Goal: Information Seeking & Learning: Learn about a topic

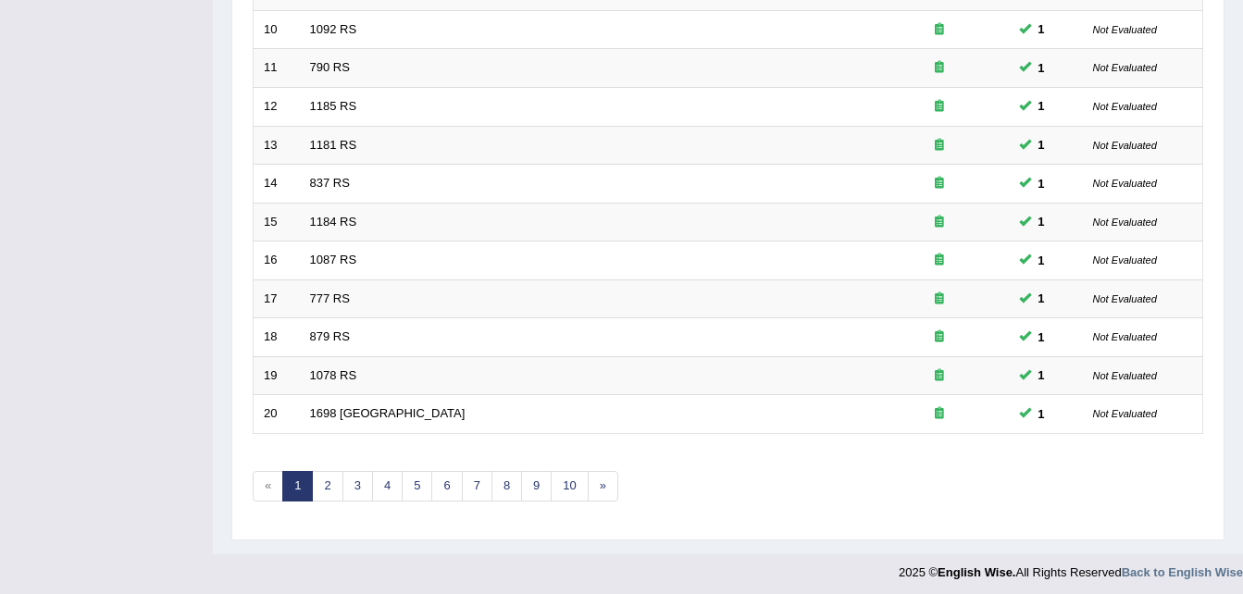
scroll to position [631, 0]
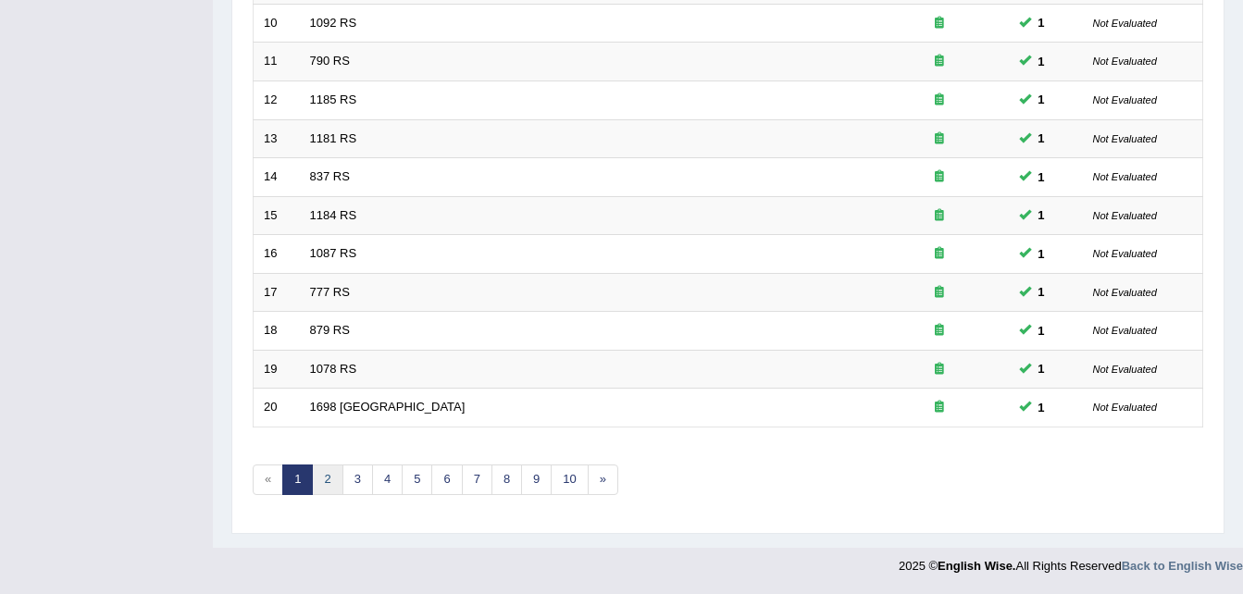
click at [322, 480] on link "2" at bounding box center [327, 480] width 31 height 31
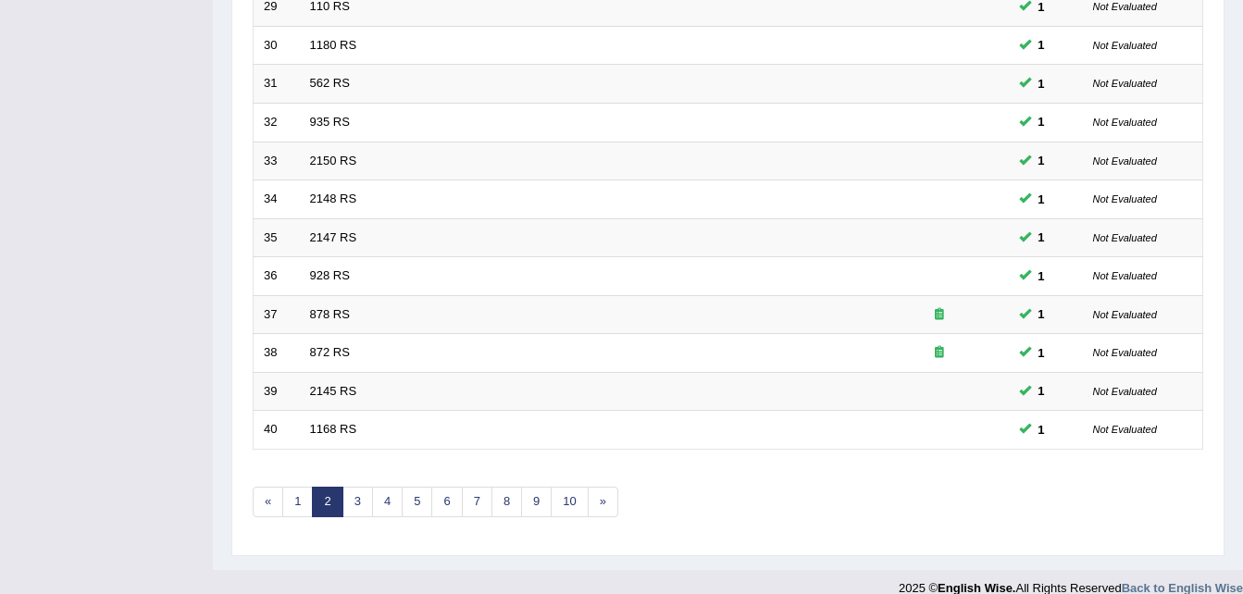
scroll to position [631, 0]
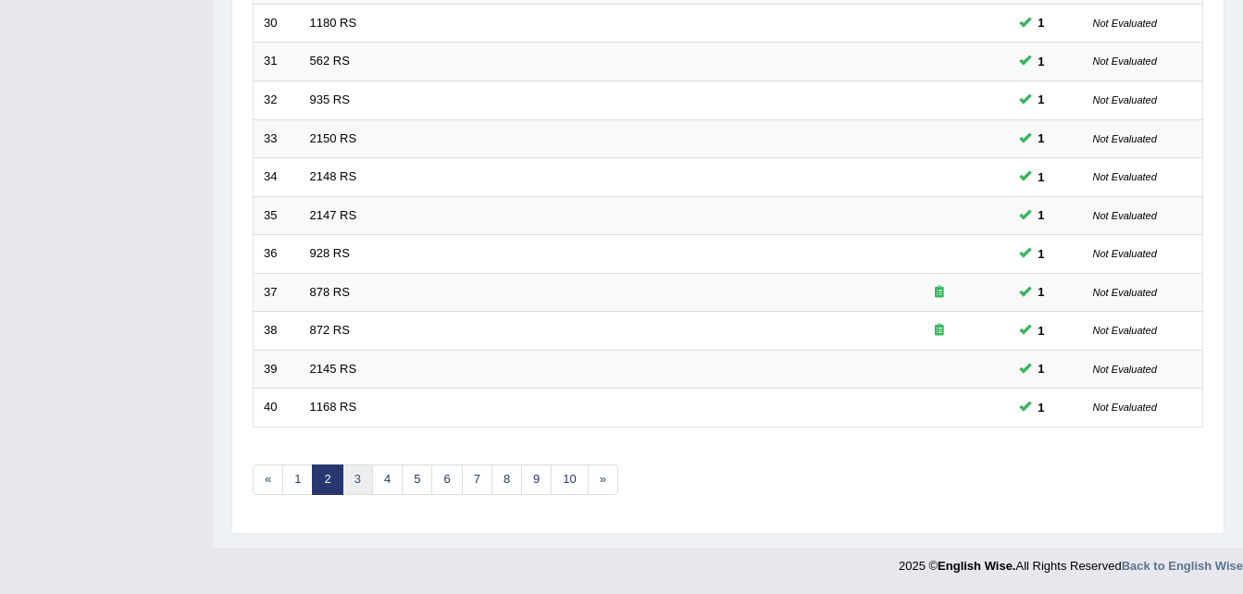
click at [361, 480] on link "3" at bounding box center [358, 480] width 31 height 31
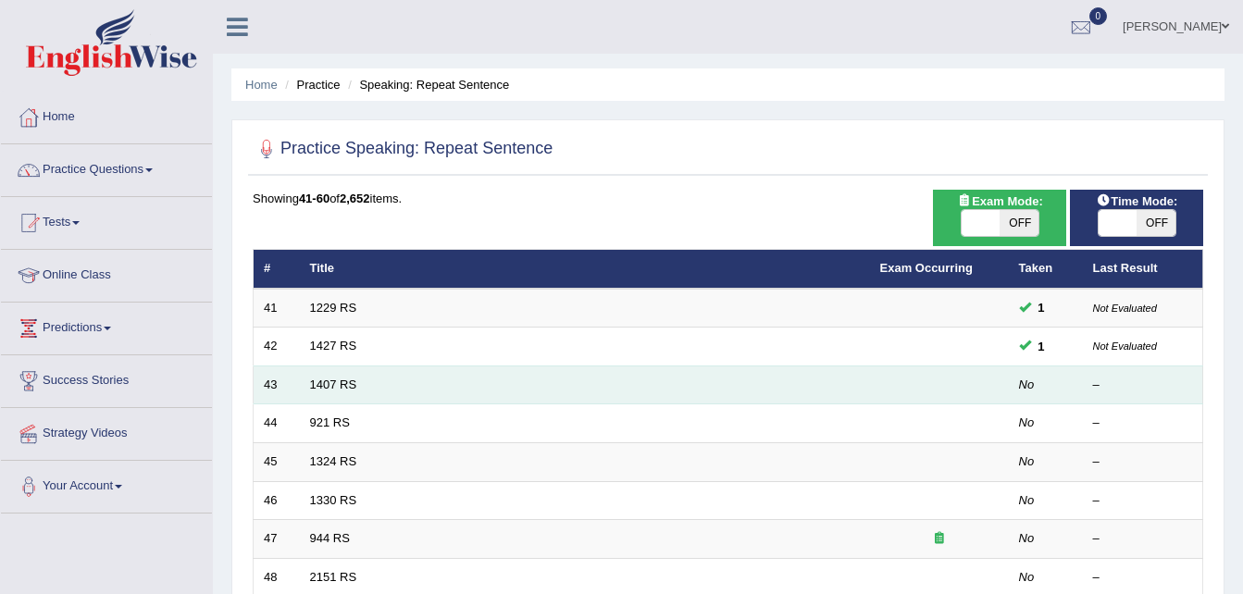
click at [339, 396] on td "1407 RS" at bounding box center [585, 385] width 570 height 39
click at [351, 374] on td "1407 RS" at bounding box center [585, 385] width 570 height 39
click at [336, 383] on link "1407 RS" at bounding box center [333, 385] width 47 height 14
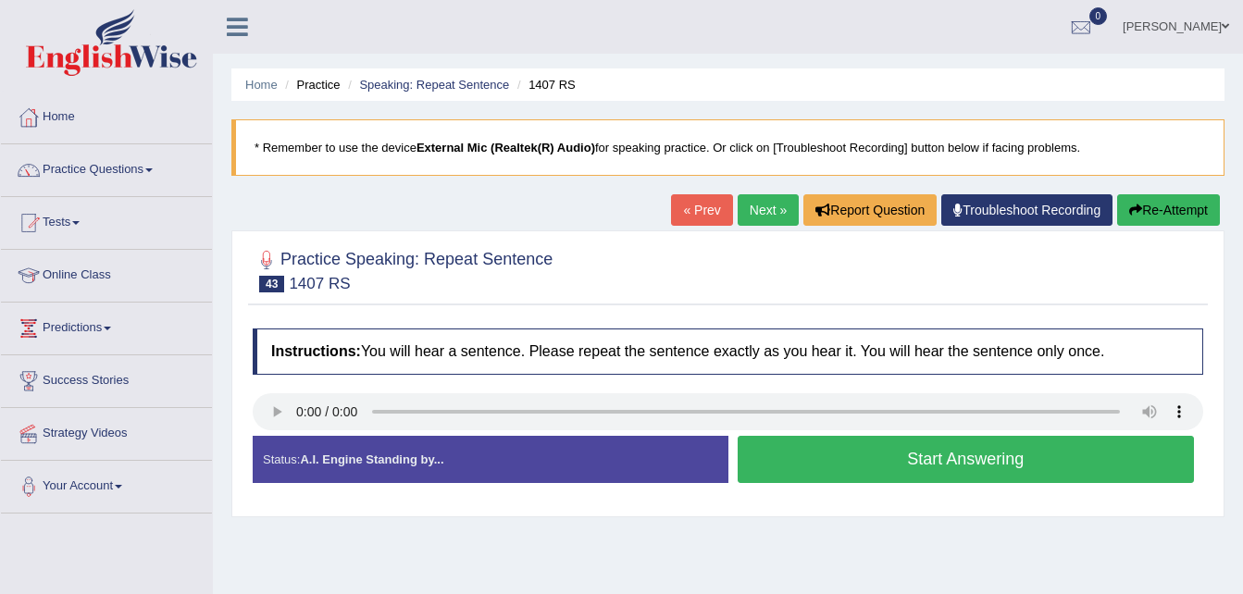
click at [1011, 468] on button "Start Answering" at bounding box center [966, 459] width 457 height 47
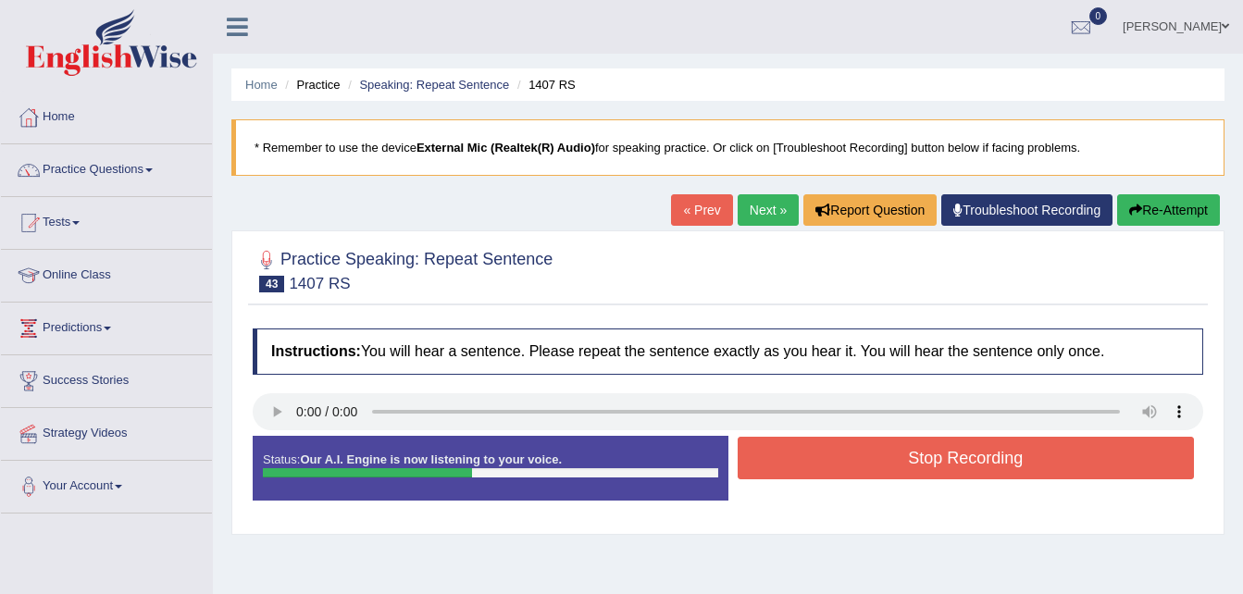
click at [1011, 468] on button "Stop Recording" at bounding box center [966, 458] width 457 height 43
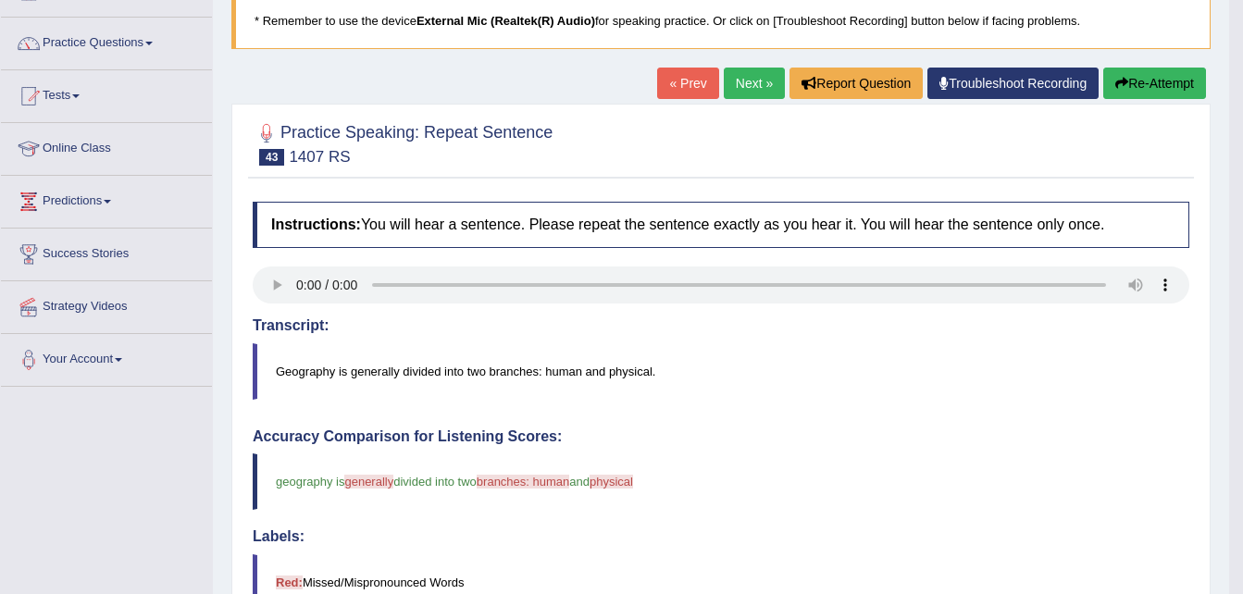
scroll to position [126, 0]
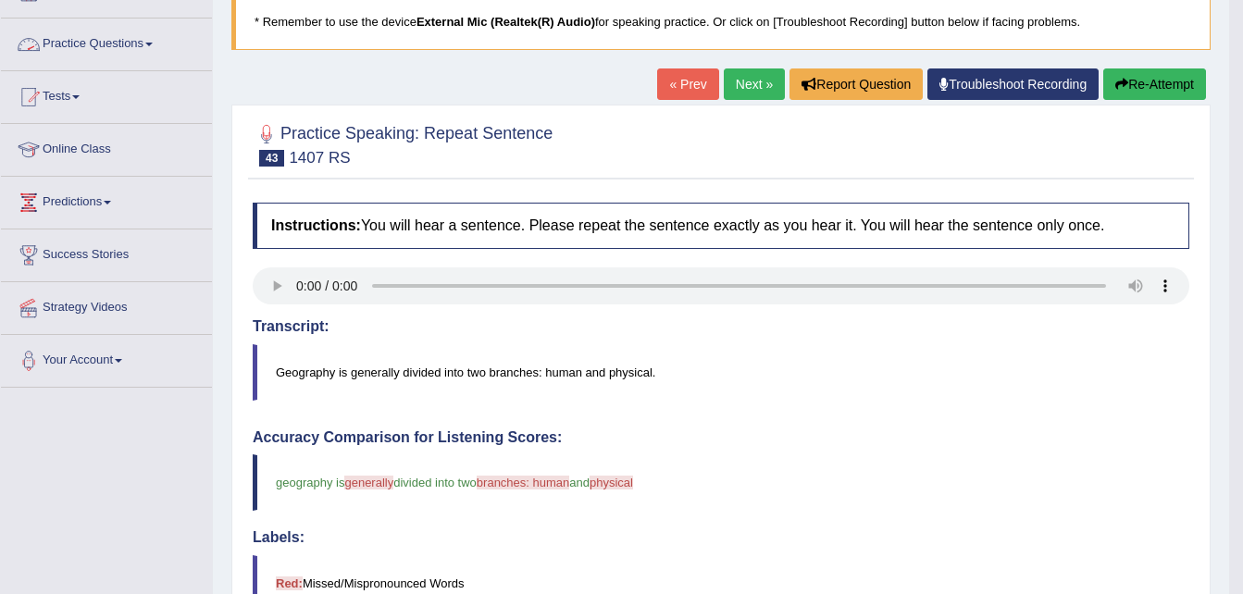
click at [150, 40] on link "Practice Questions" at bounding box center [106, 42] width 211 height 46
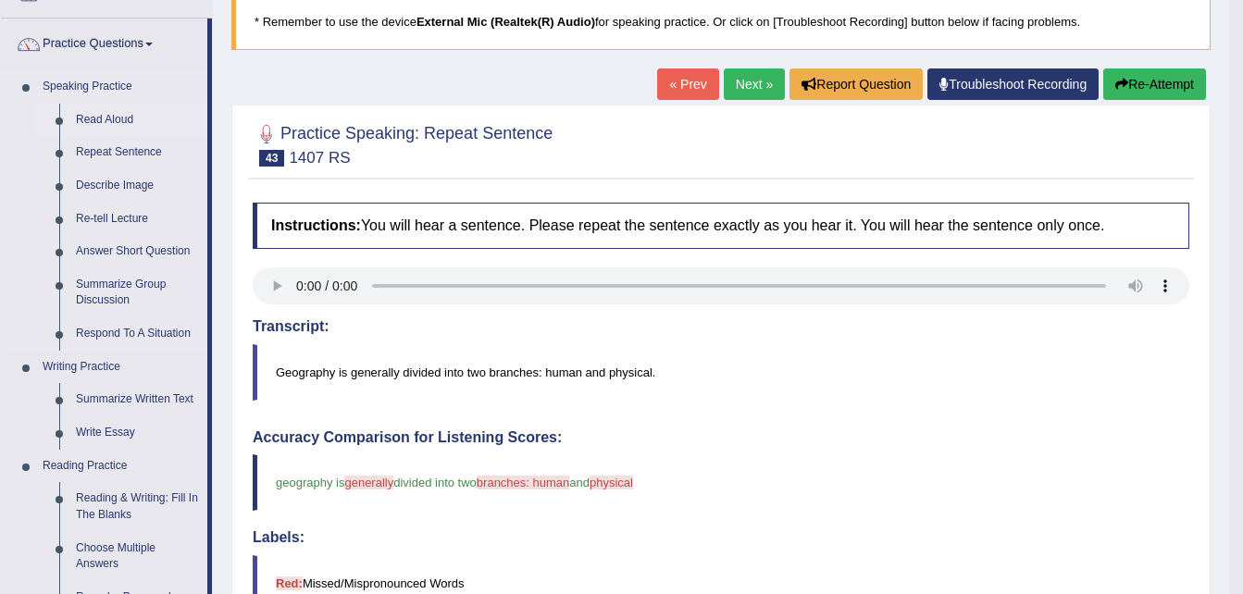
click at [119, 119] on link "Read Aloud" at bounding box center [138, 120] width 140 height 33
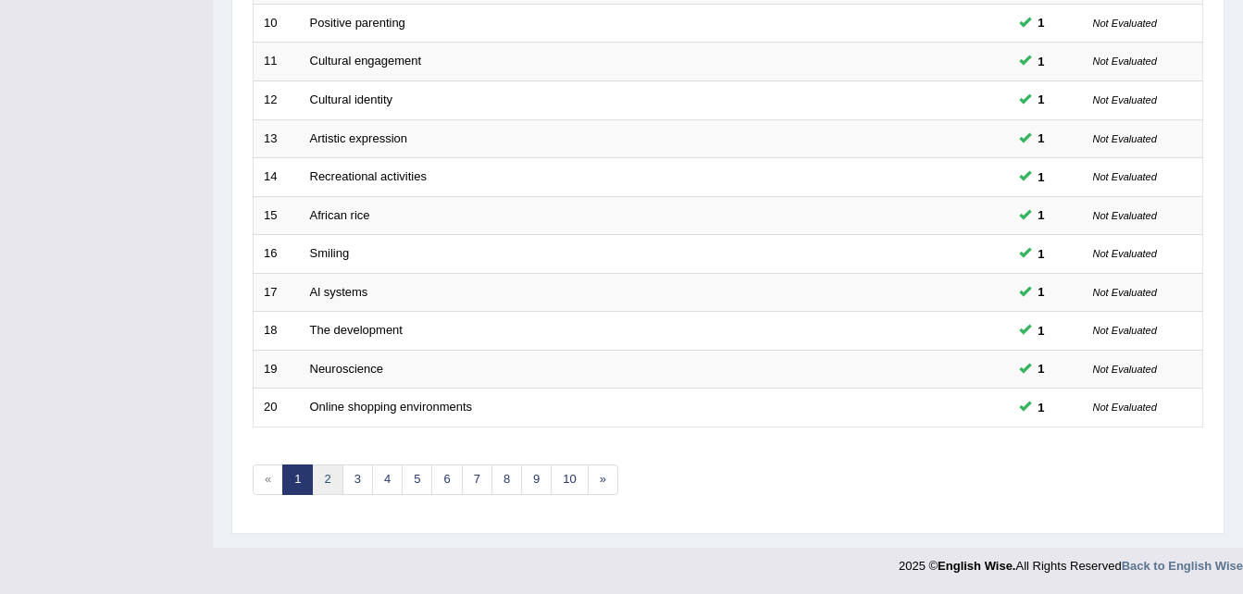
click at [331, 481] on link "2" at bounding box center [327, 480] width 31 height 31
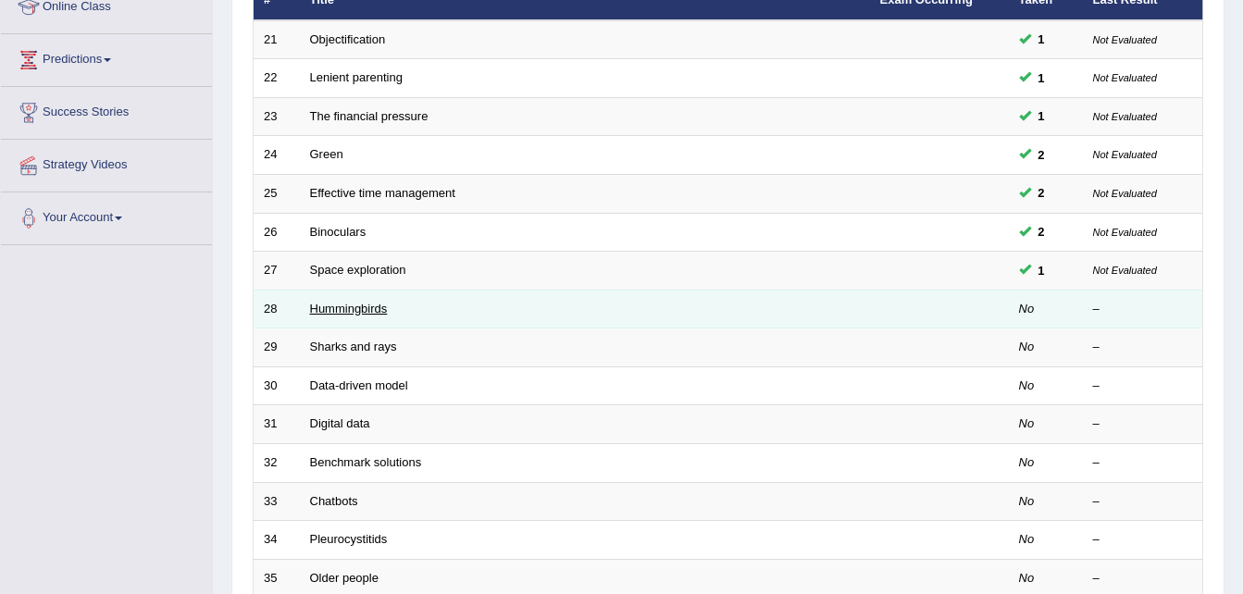
click at [373, 307] on link "Hummingbirds" at bounding box center [349, 309] width 78 height 14
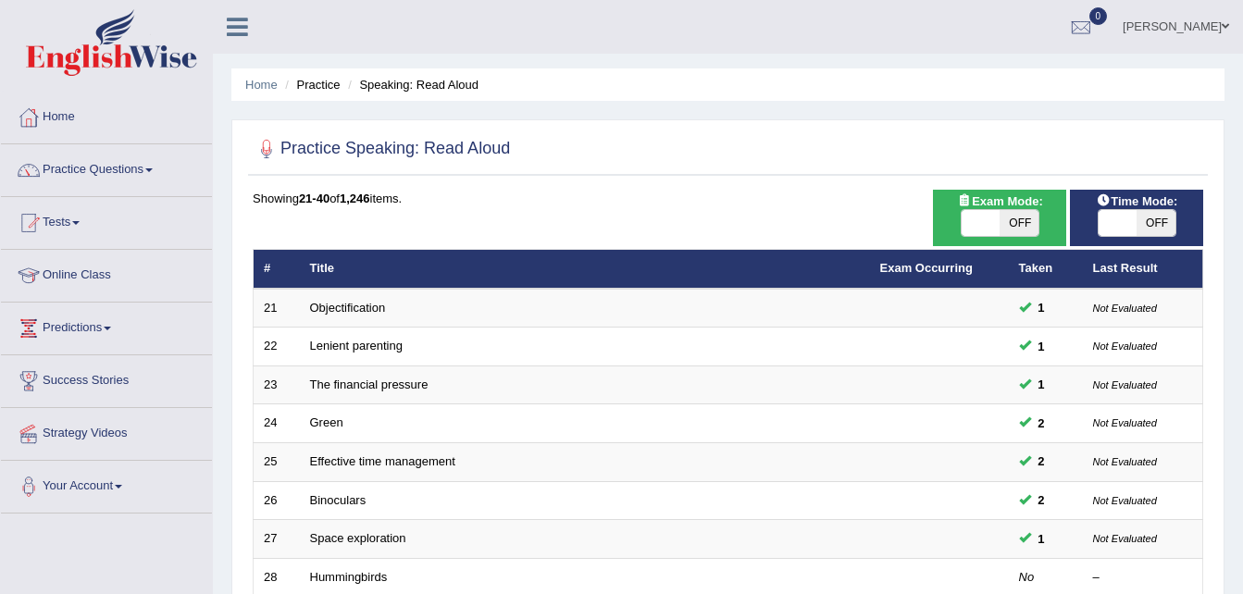
click at [1137, 219] on span "OFF" at bounding box center [1156, 223] width 39 height 26
checkbox input "true"
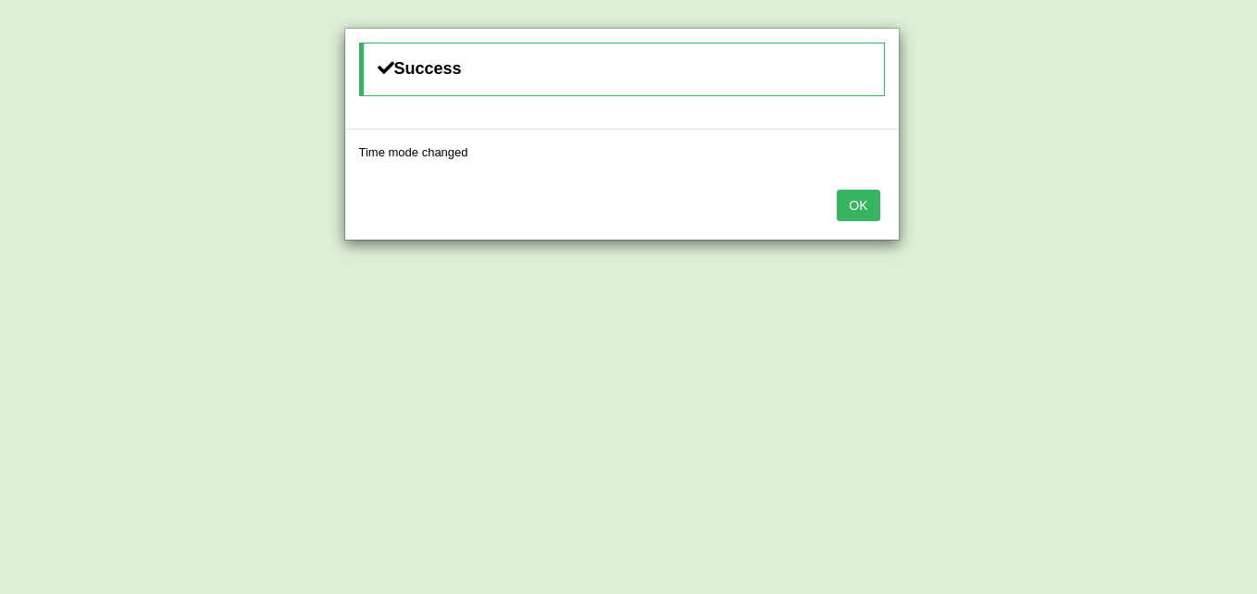
click at [875, 215] on button "OK" at bounding box center [858, 205] width 43 height 31
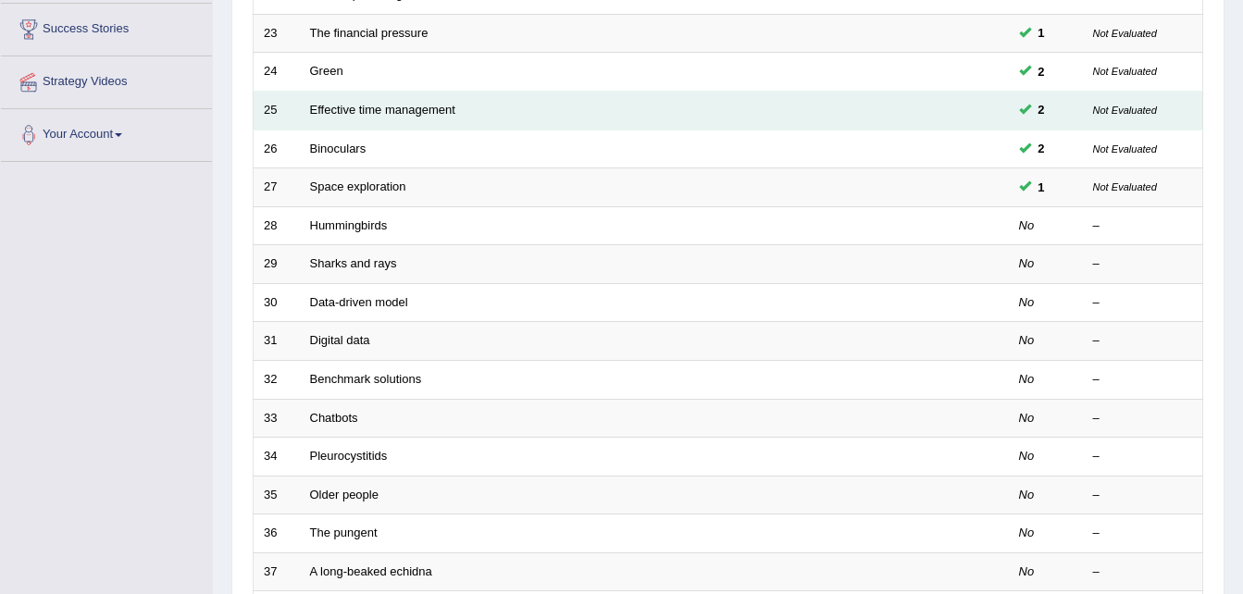
scroll to position [348, 0]
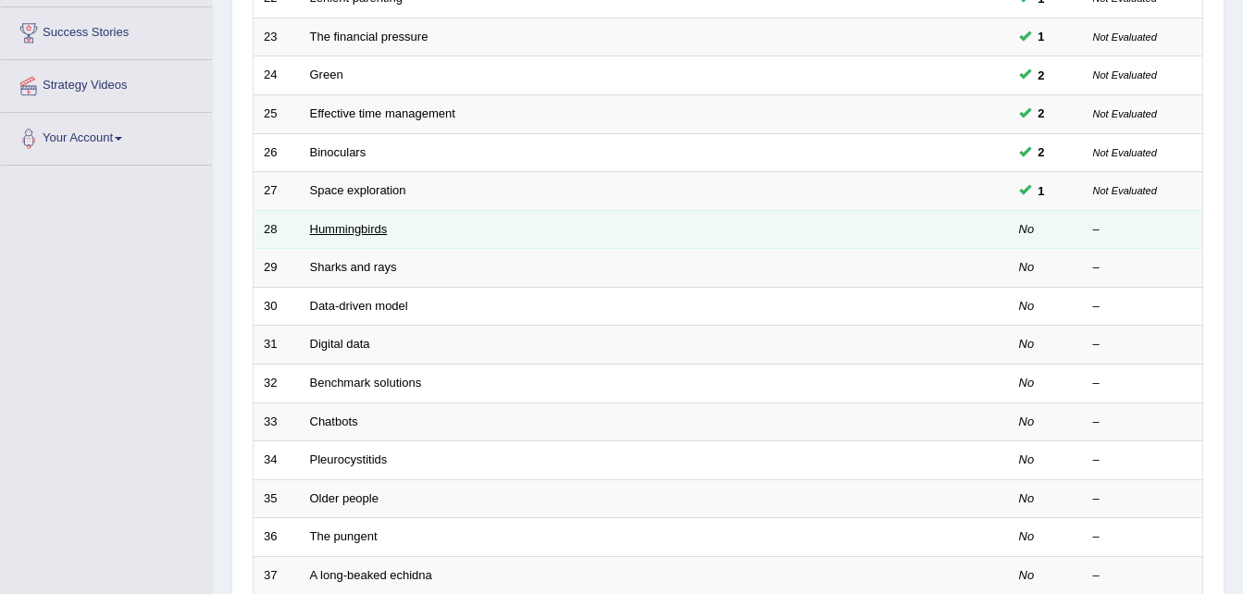
click at [359, 231] on link "Hummingbirds" at bounding box center [349, 229] width 78 height 14
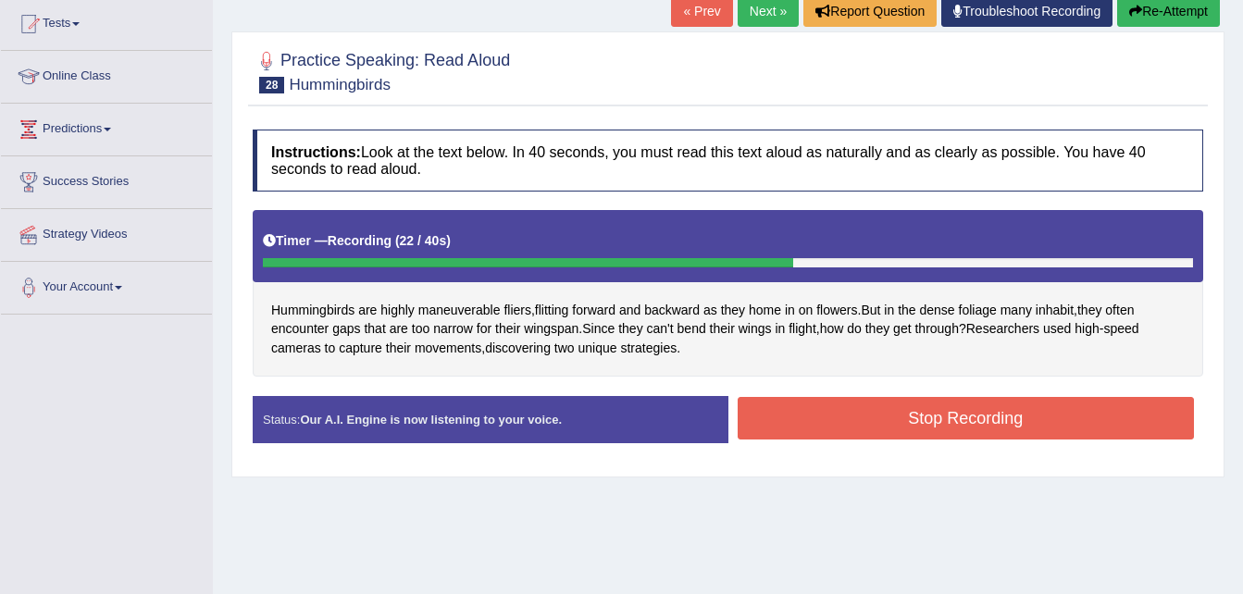
click at [839, 420] on button "Stop Recording" at bounding box center [966, 418] width 457 height 43
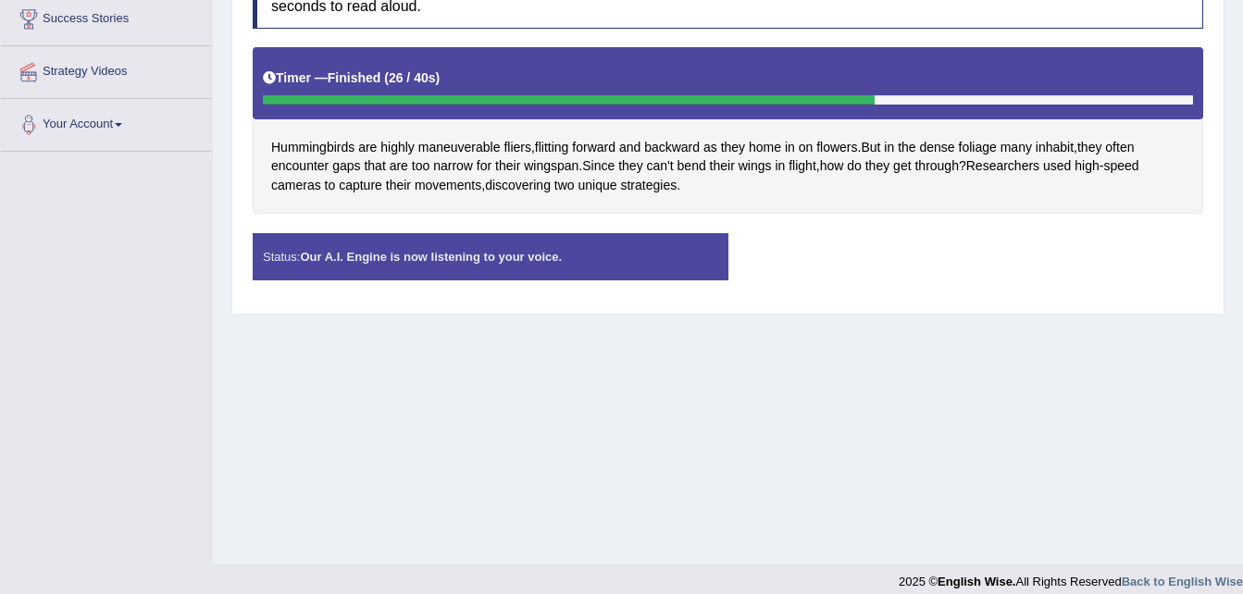
scroll to position [378, 0]
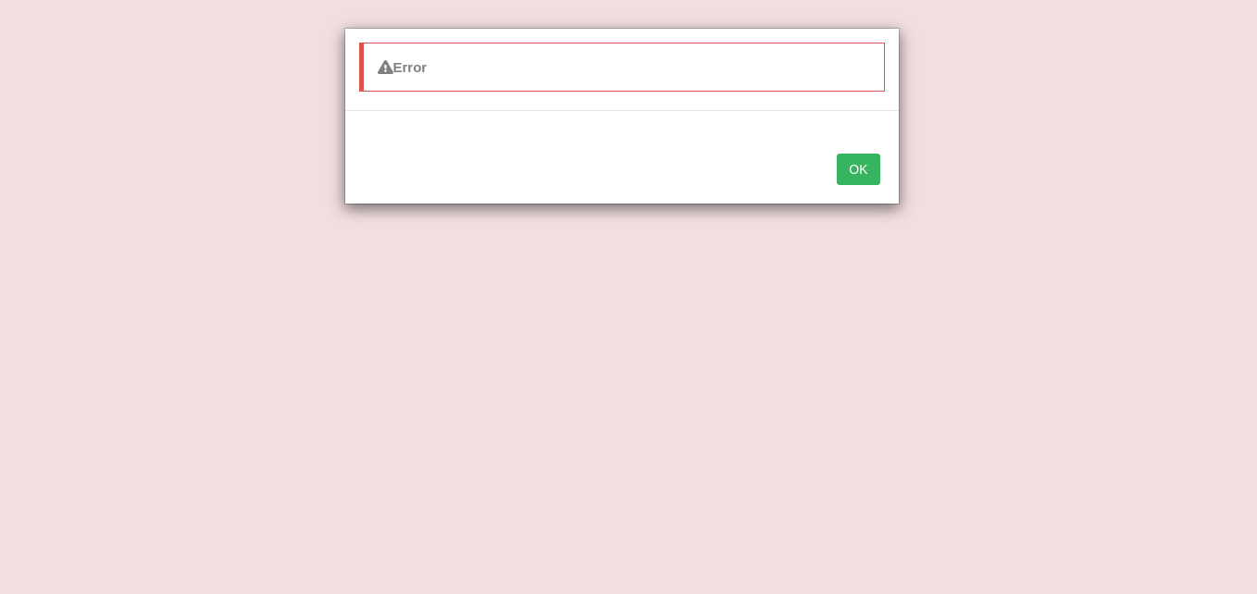
click at [853, 164] on button "OK" at bounding box center [858, 169] width 43 height 31
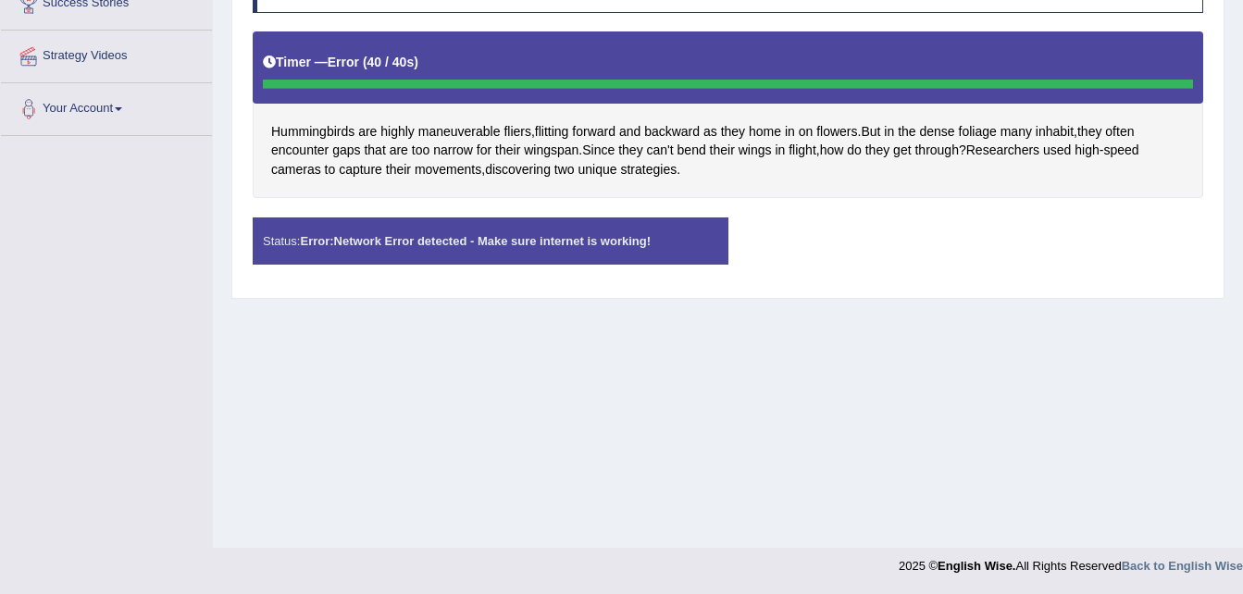
scroll to position [0, 0]
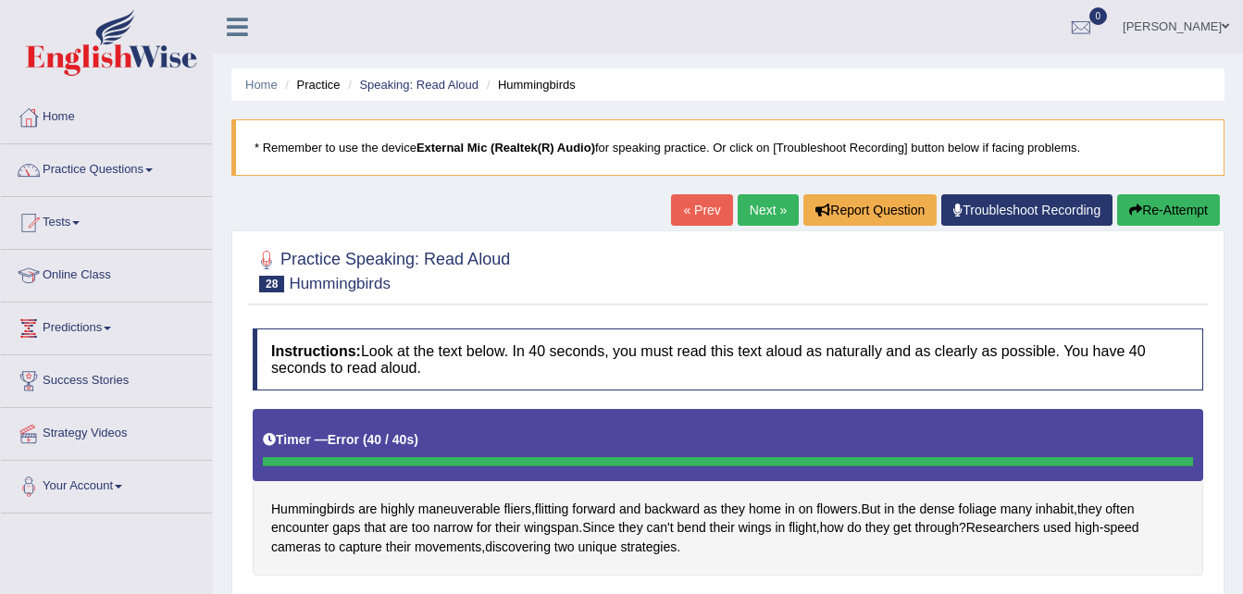
click at [768, 201] on link "Next »" at bounding box center [768, 209] width 61 height 31
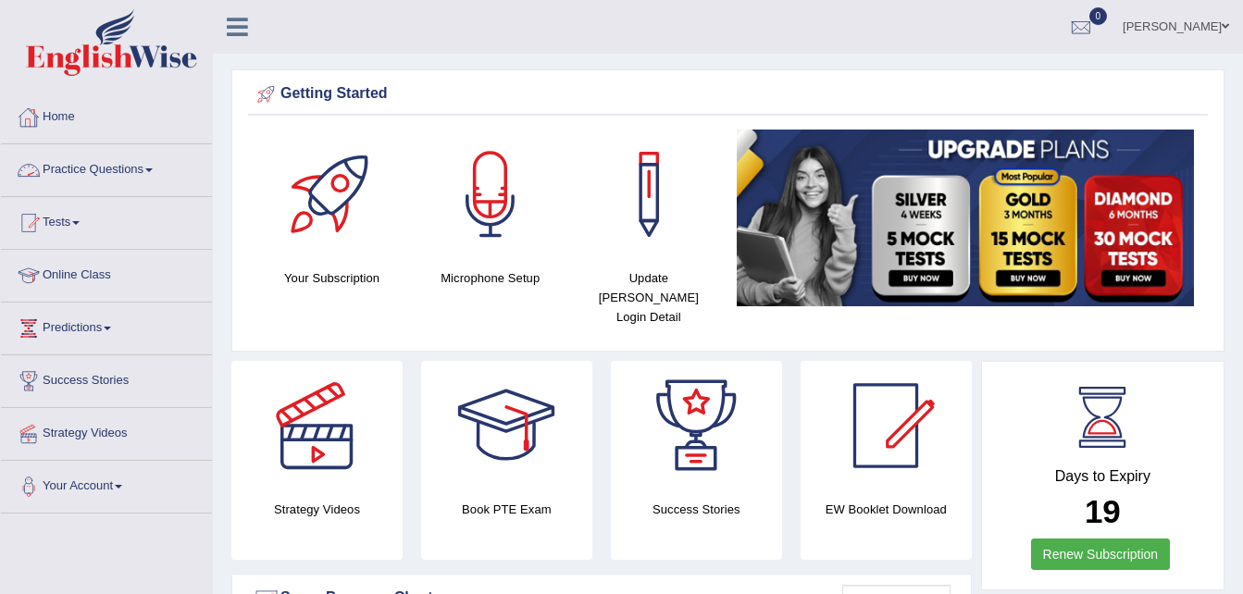
click at [152, 169] on span at bounding box center [148, 170] width 7 height 4
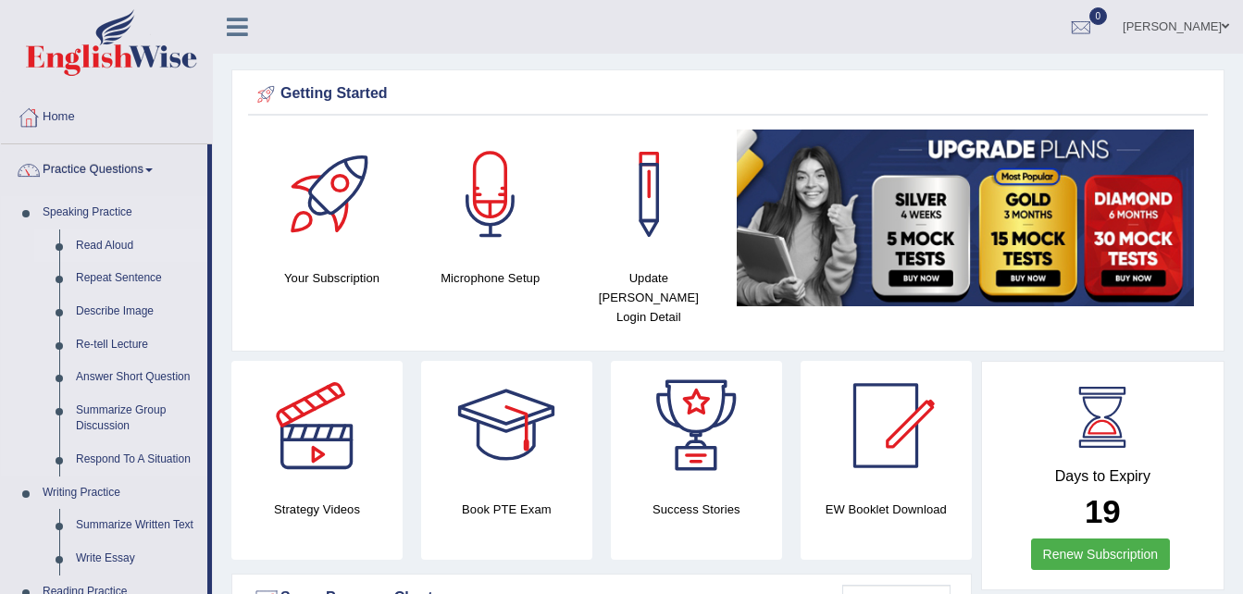
click at [116, 249] on link "Read Aloud" at bounding box center [138, 246] width 140 height 33
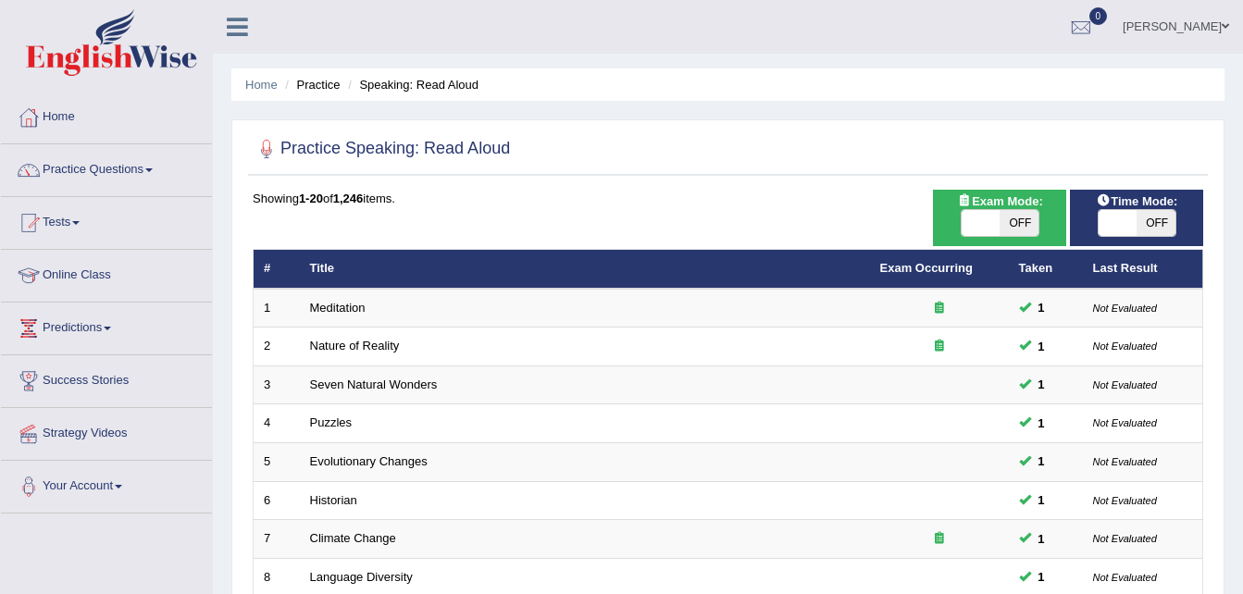
click at [116, 249] on li "Tests Take Practice Sectional Test Take Mock Test History" at bounding box center [106, 223] width 211 height 53
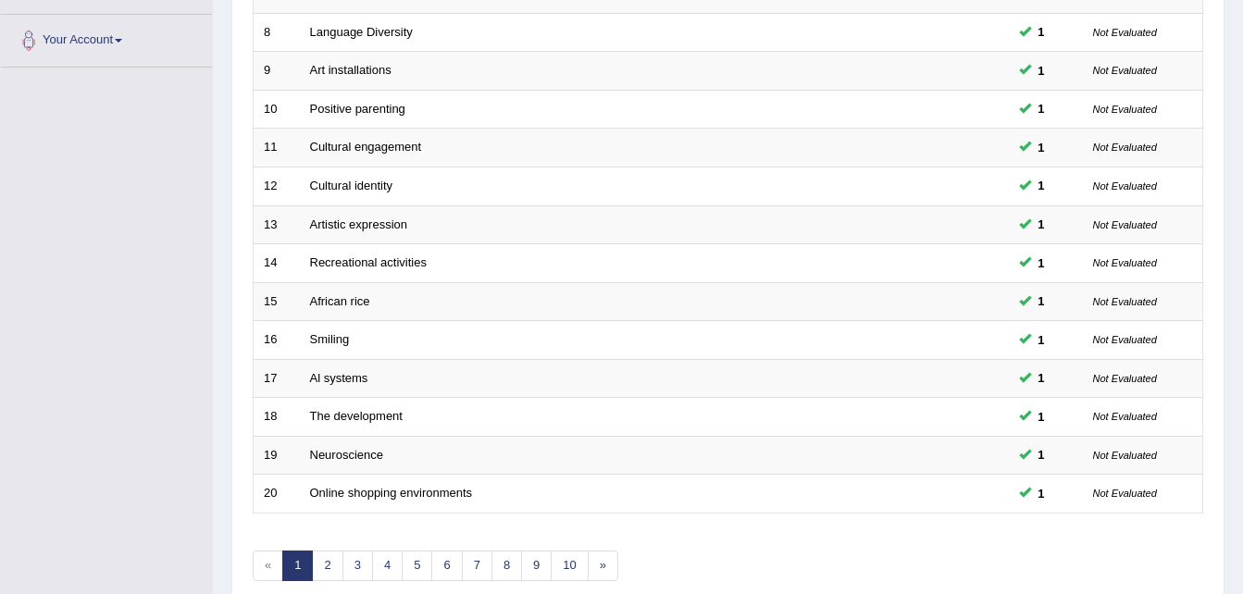
scroll to position [631, 0]
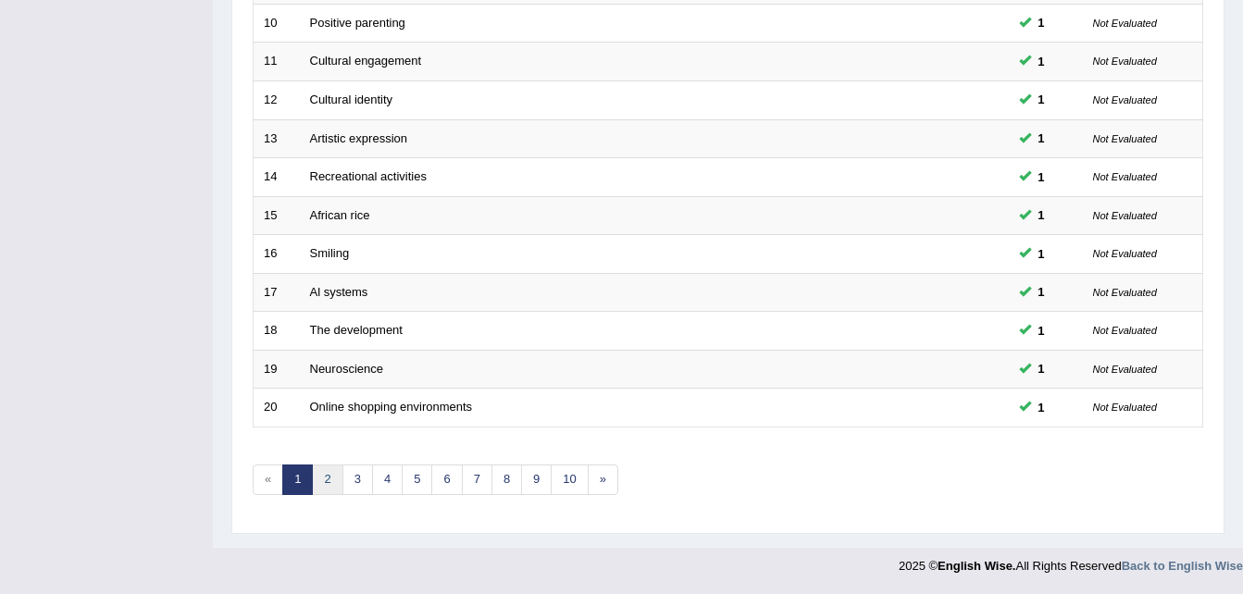
click at [330, 480] on link "2" at bounding box center [327, 480] width 31 height 31
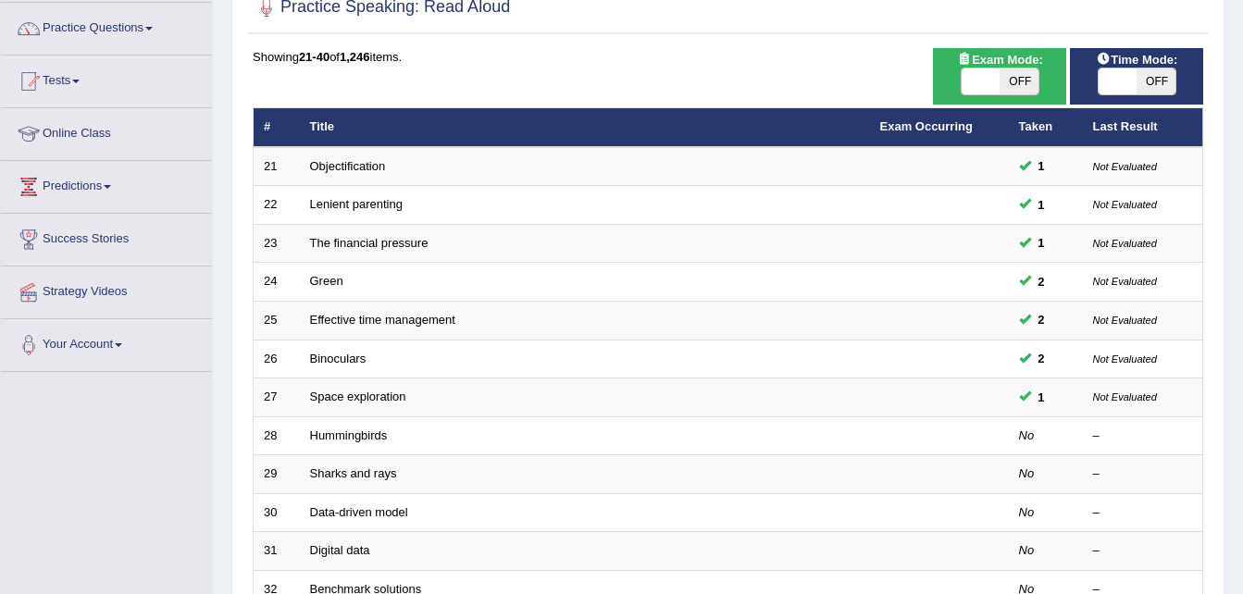
scroll to position [143, 0]
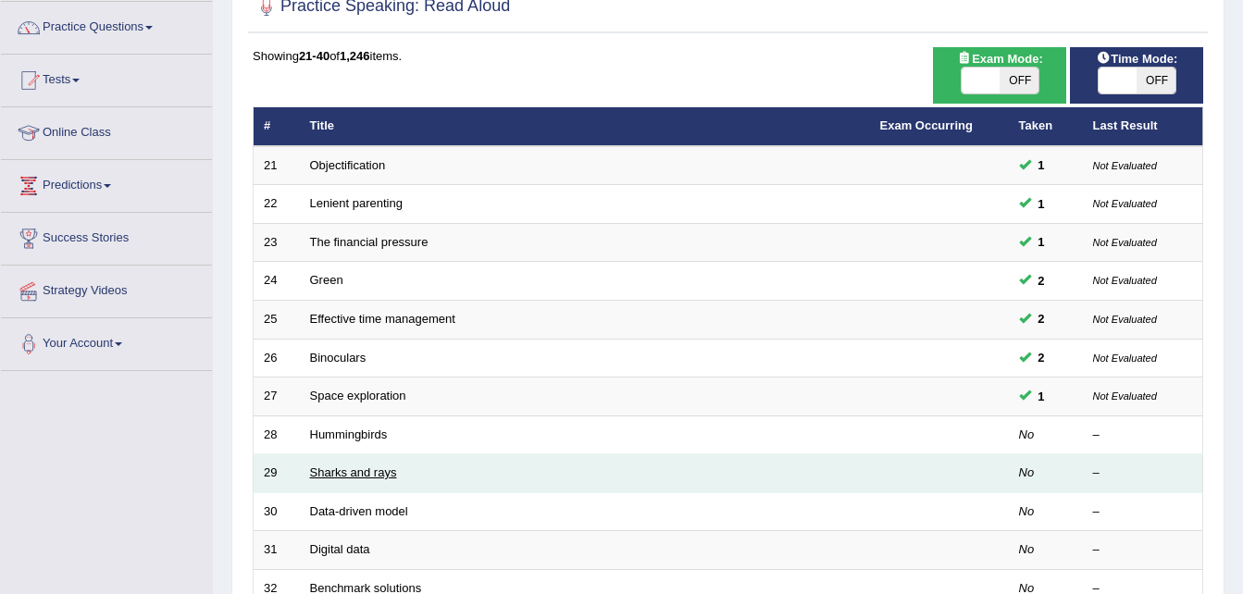
click at [365, 474] on link "Sharks and rays" at bounding box center [353, 473] width 87 height 14
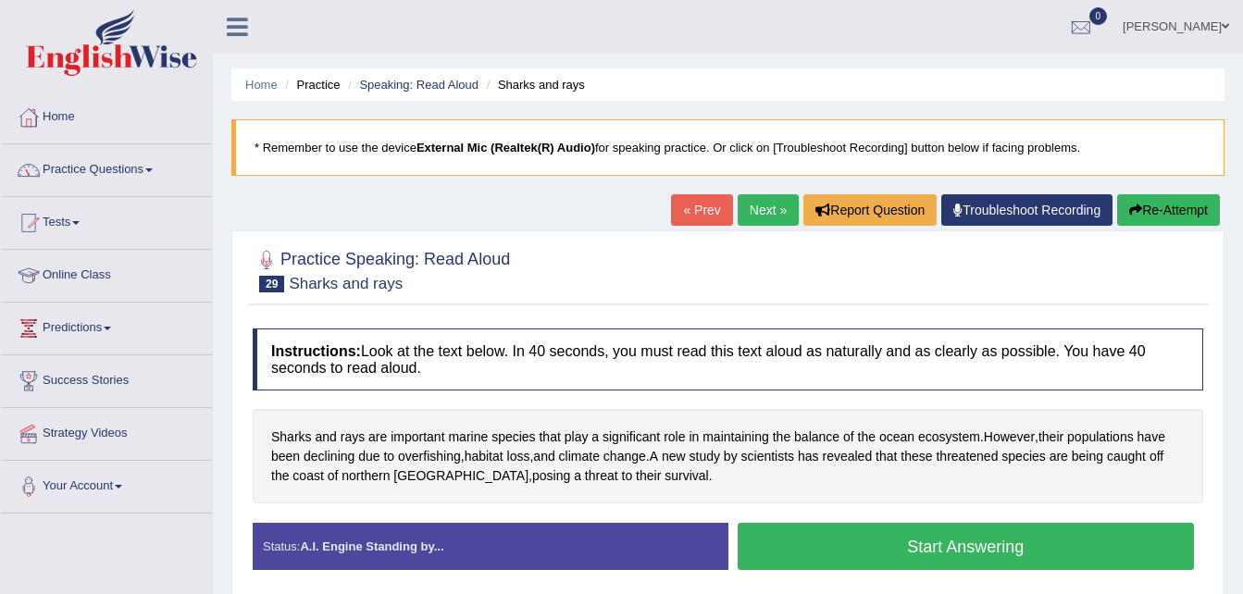
click at [69, 115] on link "Home" at bounding box center [106, 115] width 211 height 46
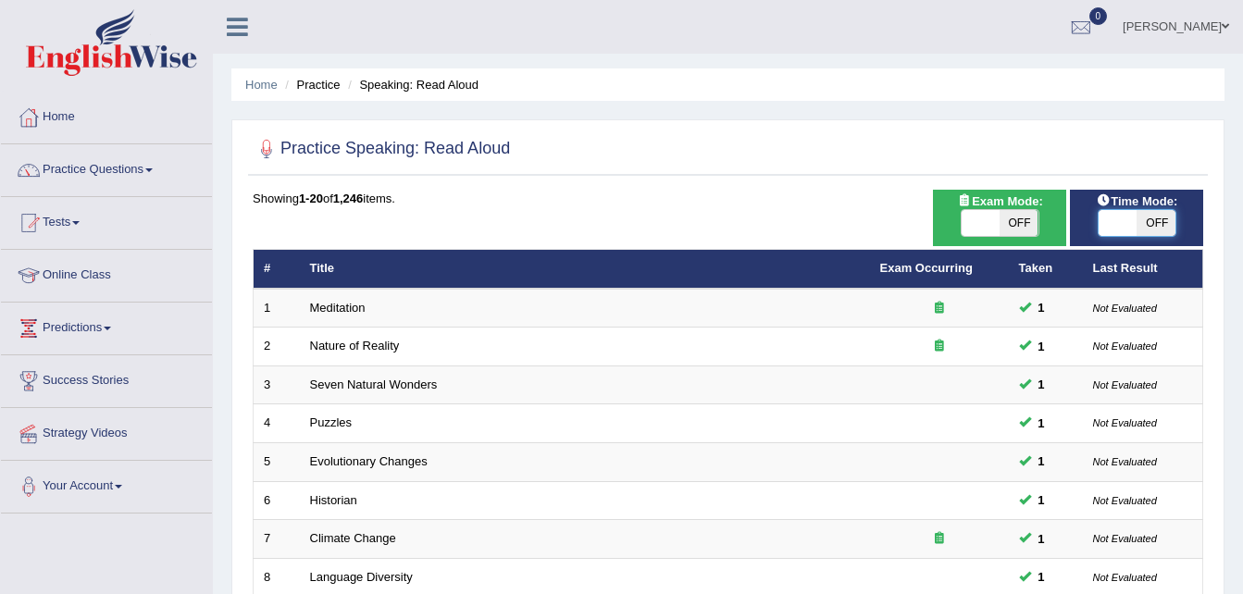
click at [1117, 225] on span at bounding box center [1118, 223] width 39 height 26
checkbox input "true"
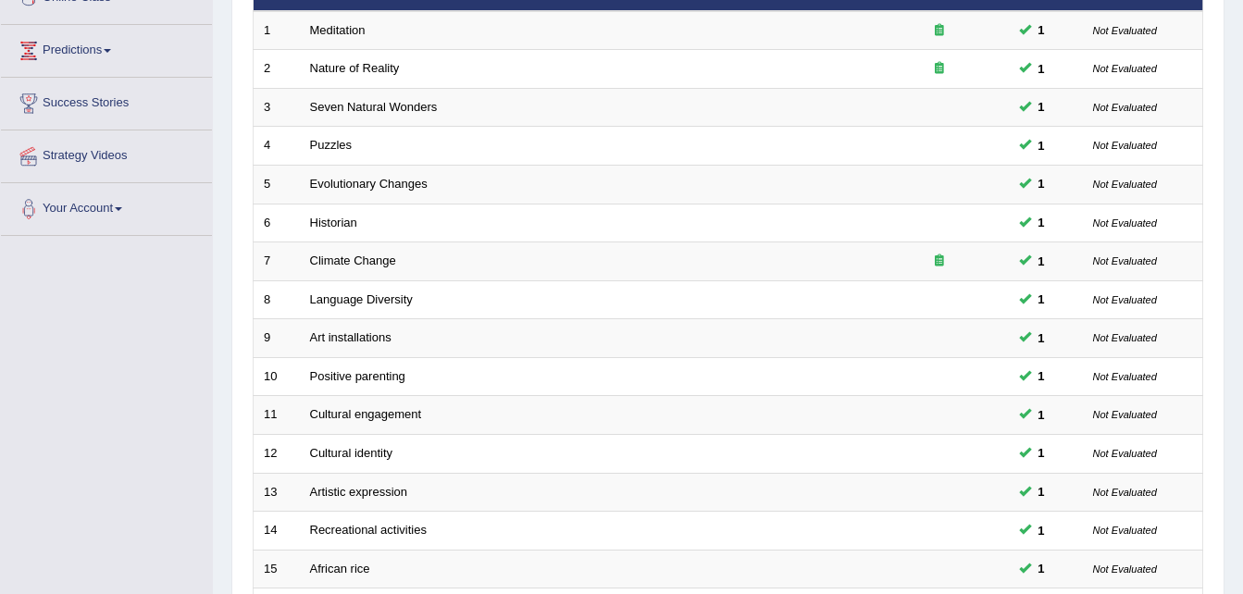
scroll to position [292, 0]
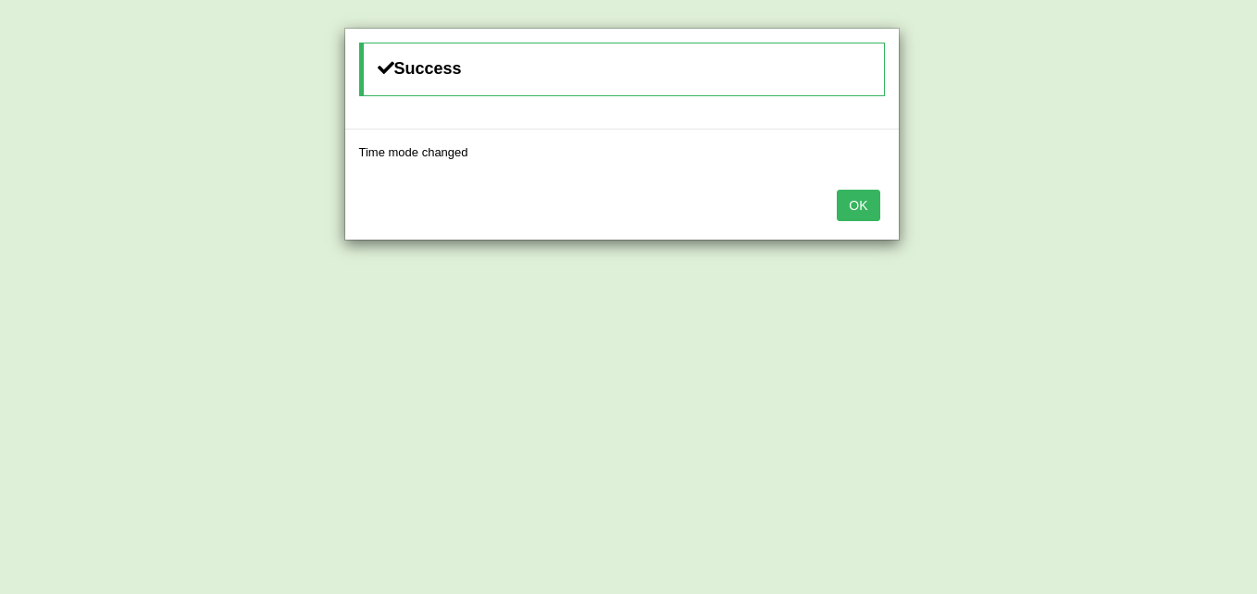
click at [878, 204] on button "OK" at bounding box center [858, 205] width 43 height 31
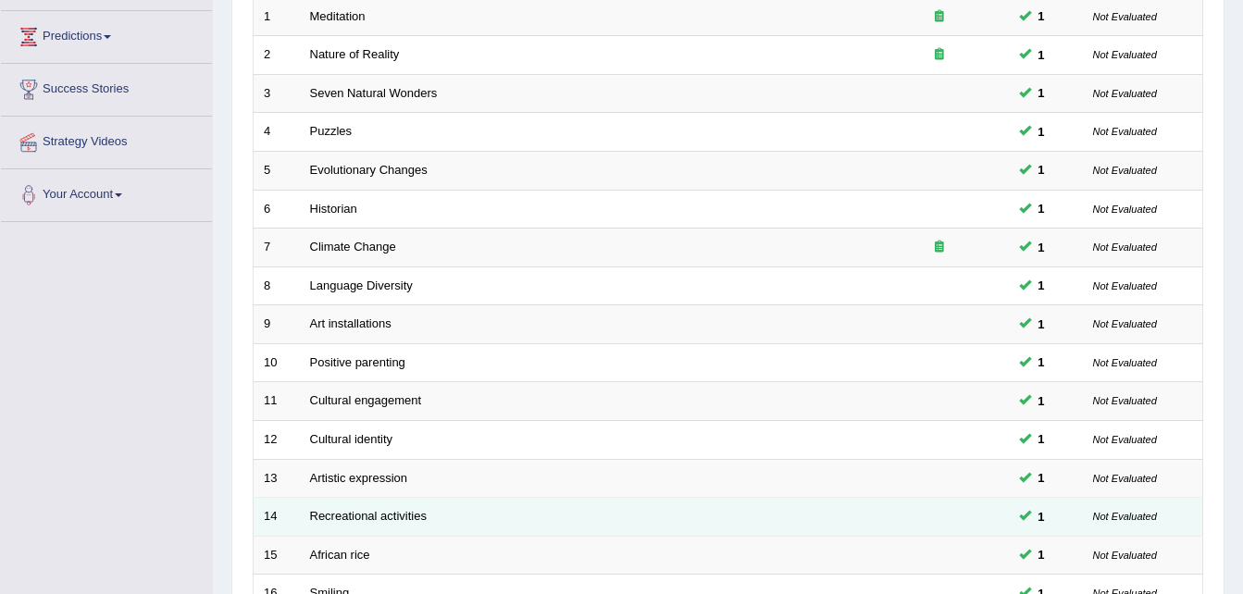
scroll to position [631, 0]
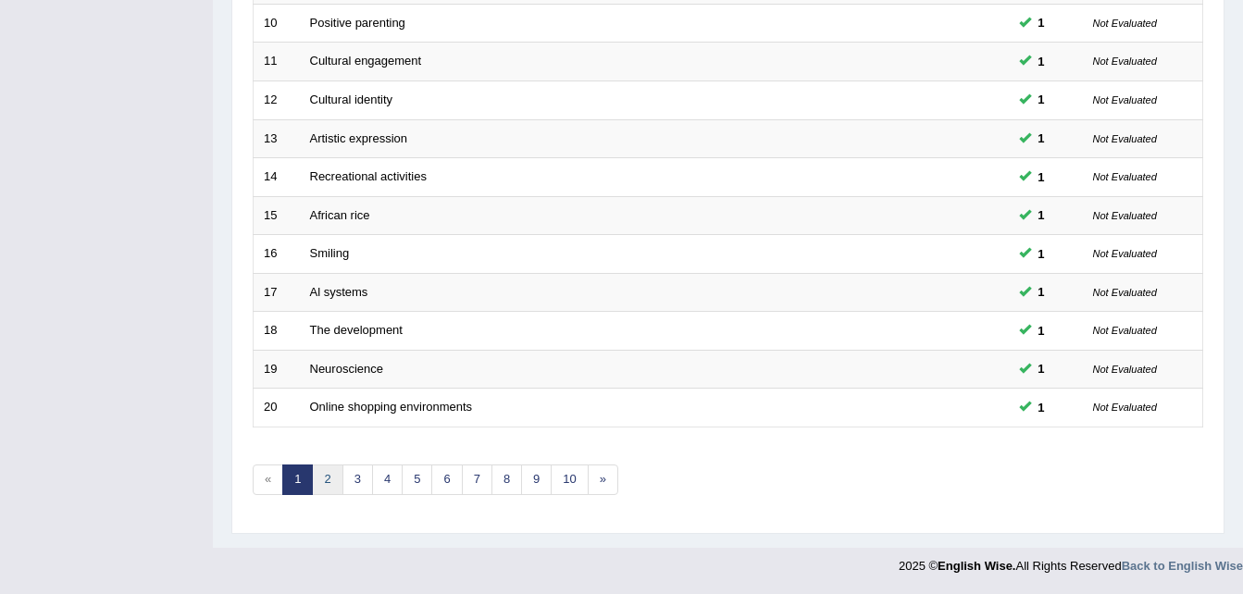
click at [329, 488] on link "2" at bounding box center [327, 480] width 31 height 31
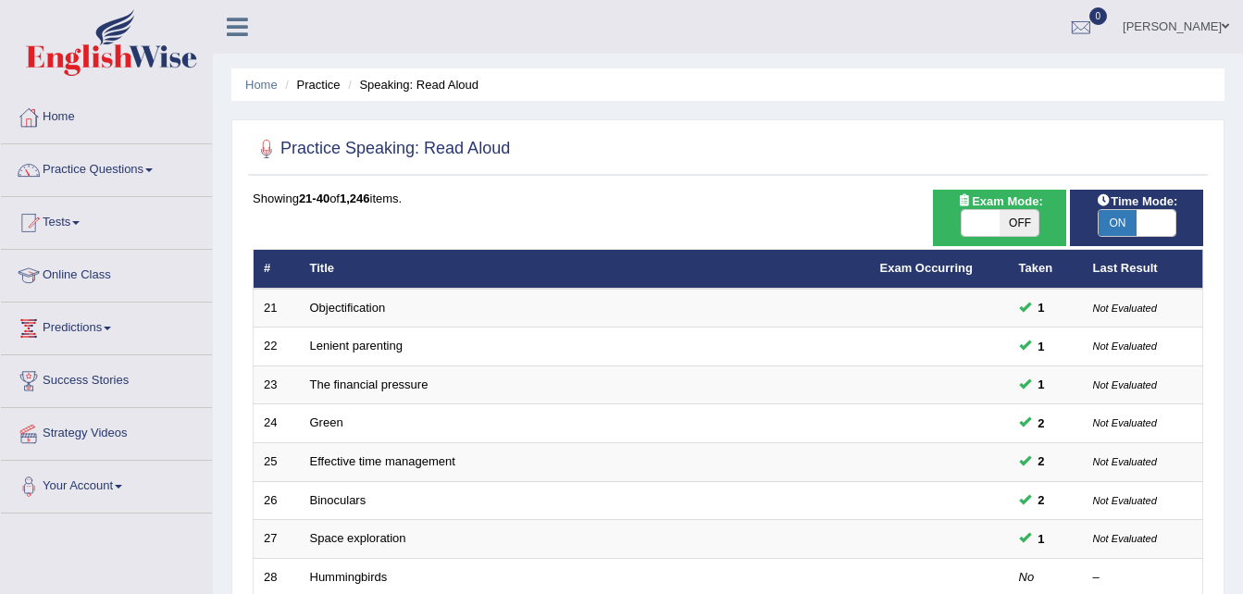
scroll to position [91, 0]
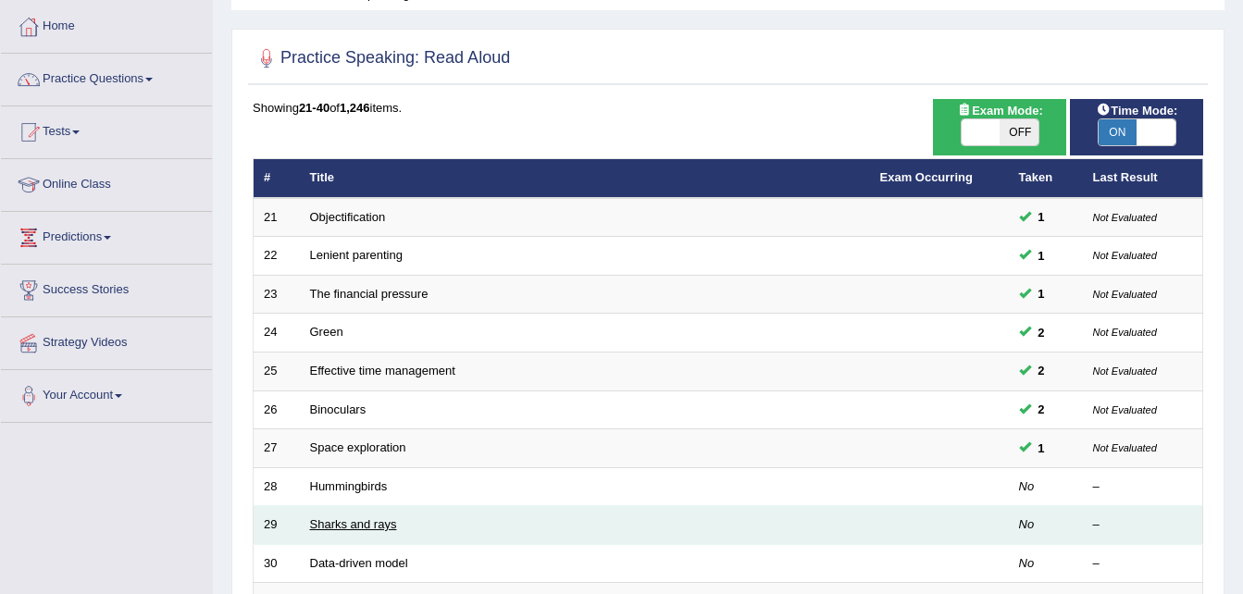
click at [379, 523] on link "Sharks and rays" at bounding box center [353, 525] width 87 height 14
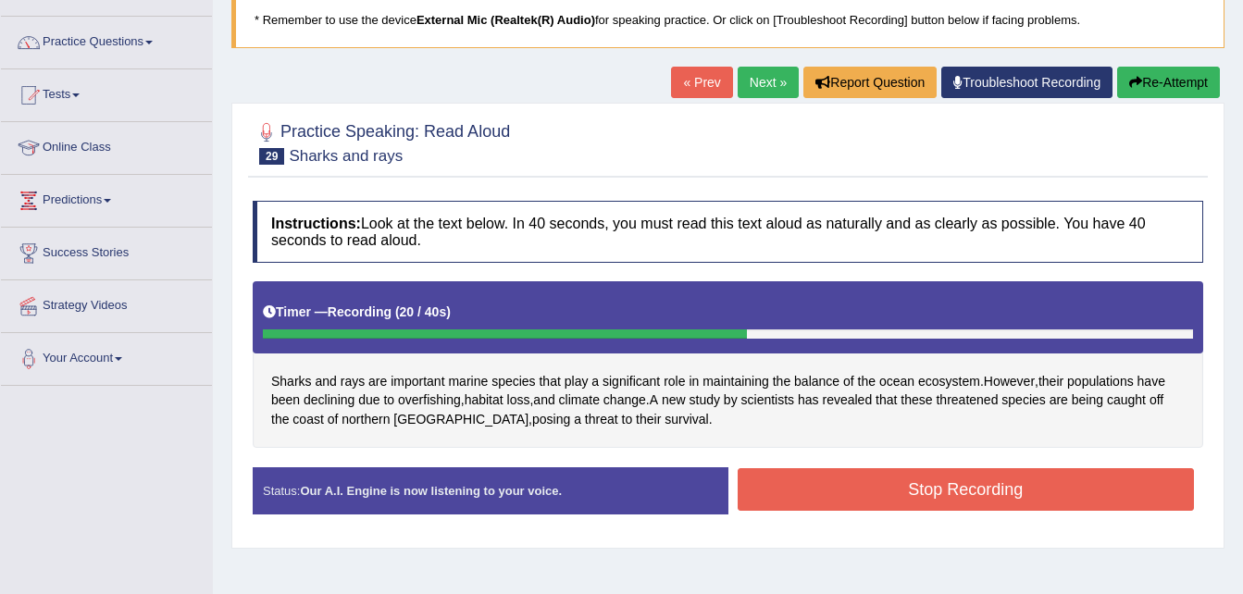
click at [776, 497] on button "Stop Recording" at bounding box center [966, 489] width 457 height 43
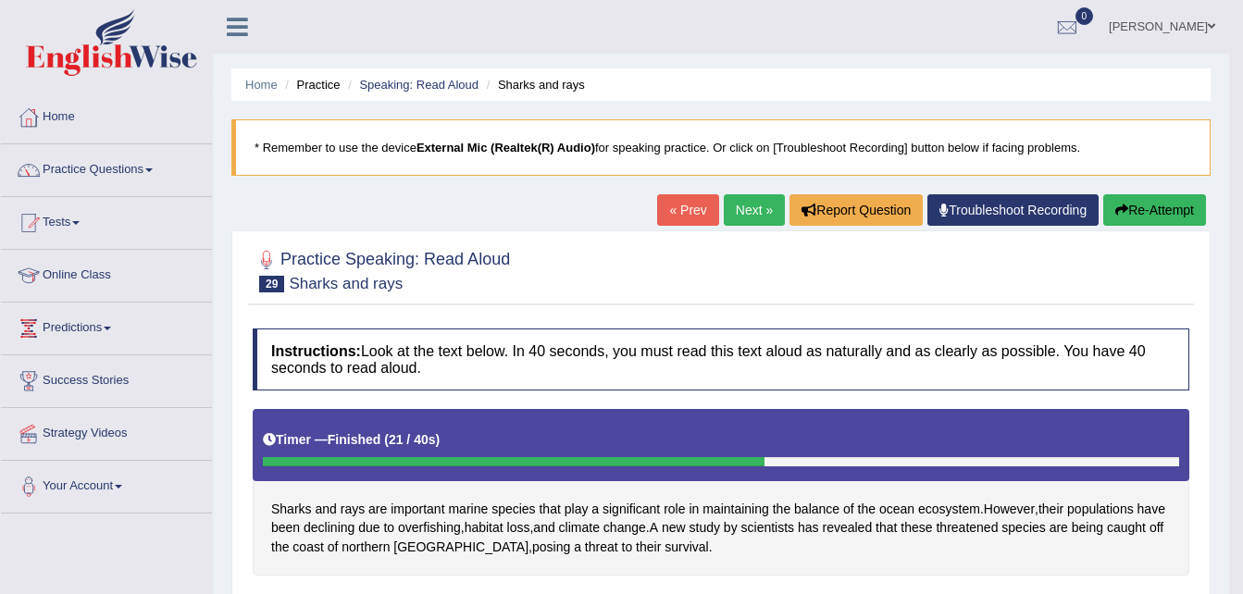
click at [755, 216] on link "Next »" at bounding box center [754, 209] width 61 height 31
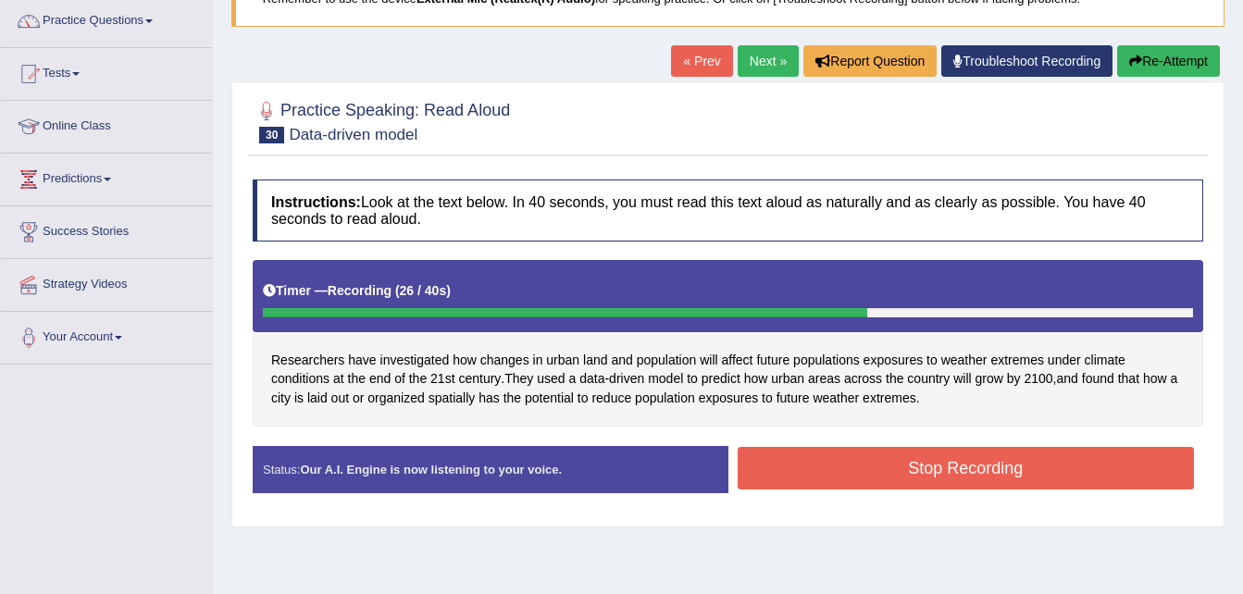
click at [895, 466] on button "Stop Recording" at bounding box center [966, 468] width 457 height 43
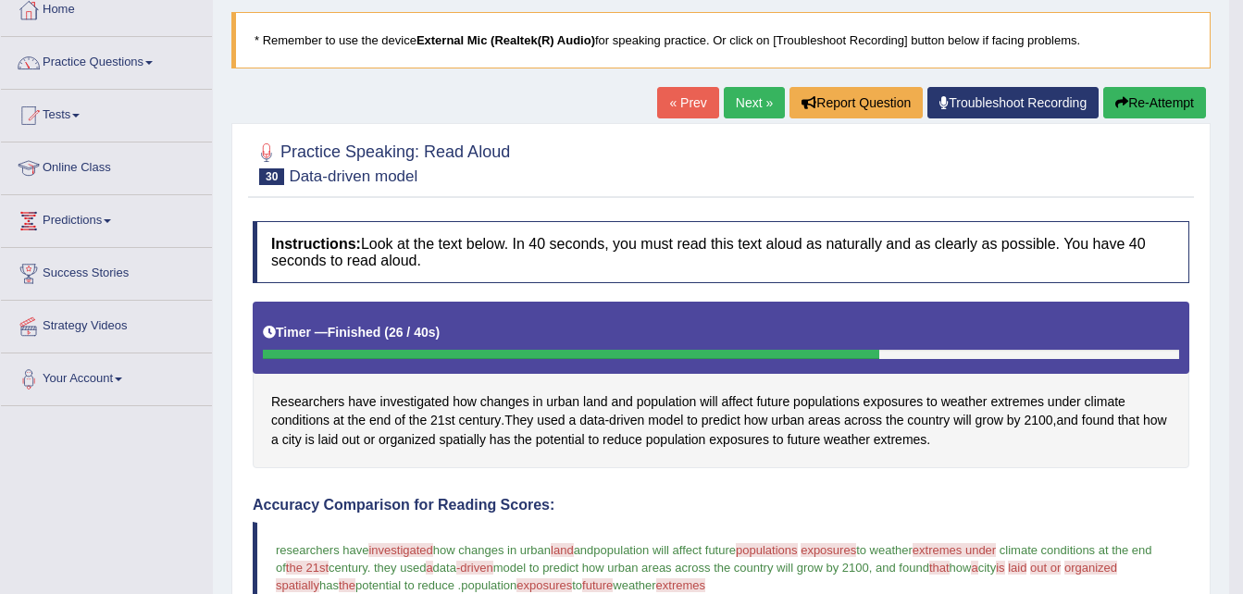
scroll to position [104, 0]
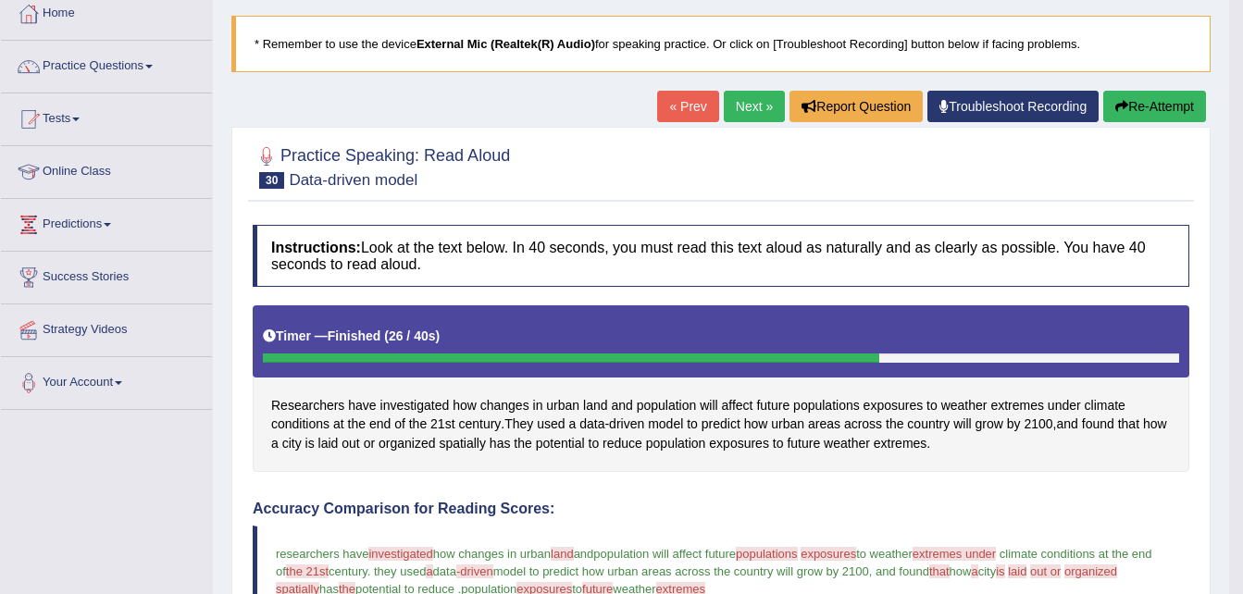
click at [744, 102] on link "Next »" at bounding box center [754, 106] width 61 height 31
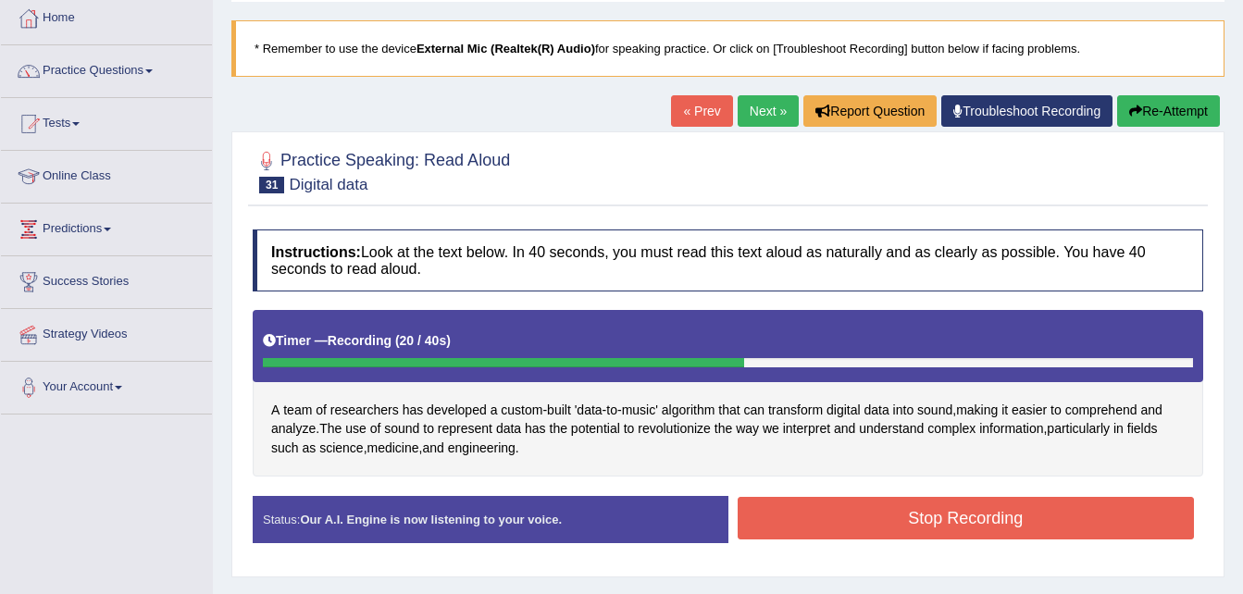
click at [897, 522] on button "Stop Recording" at bounding box center [966, 518] width 457 height 43
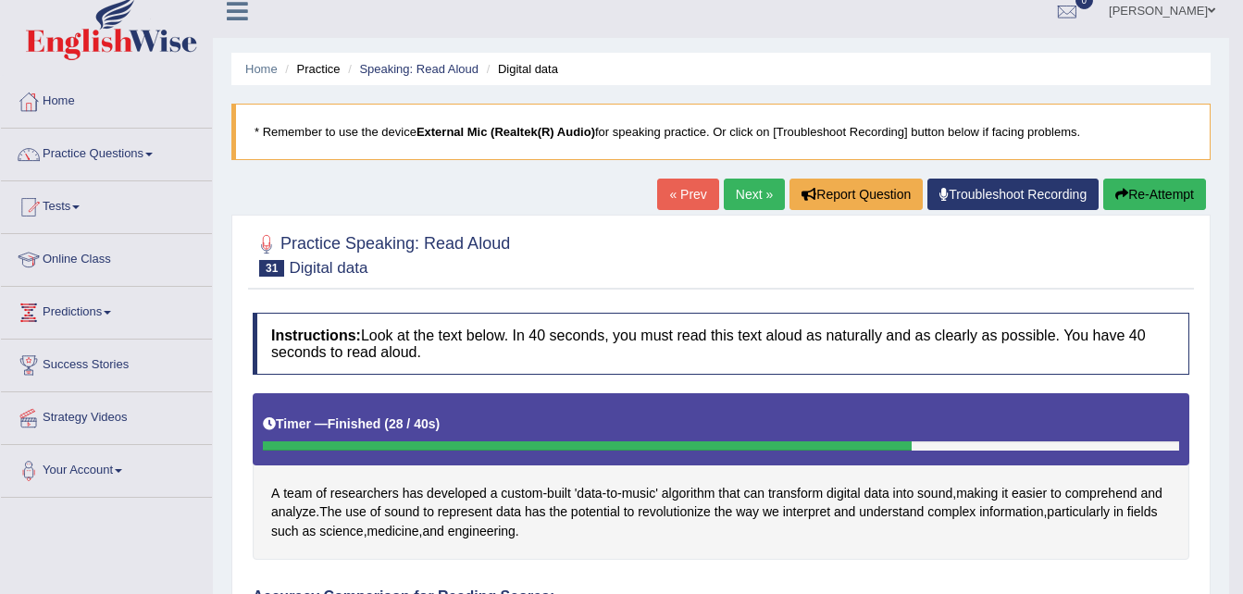
scroll to position [15, 0]
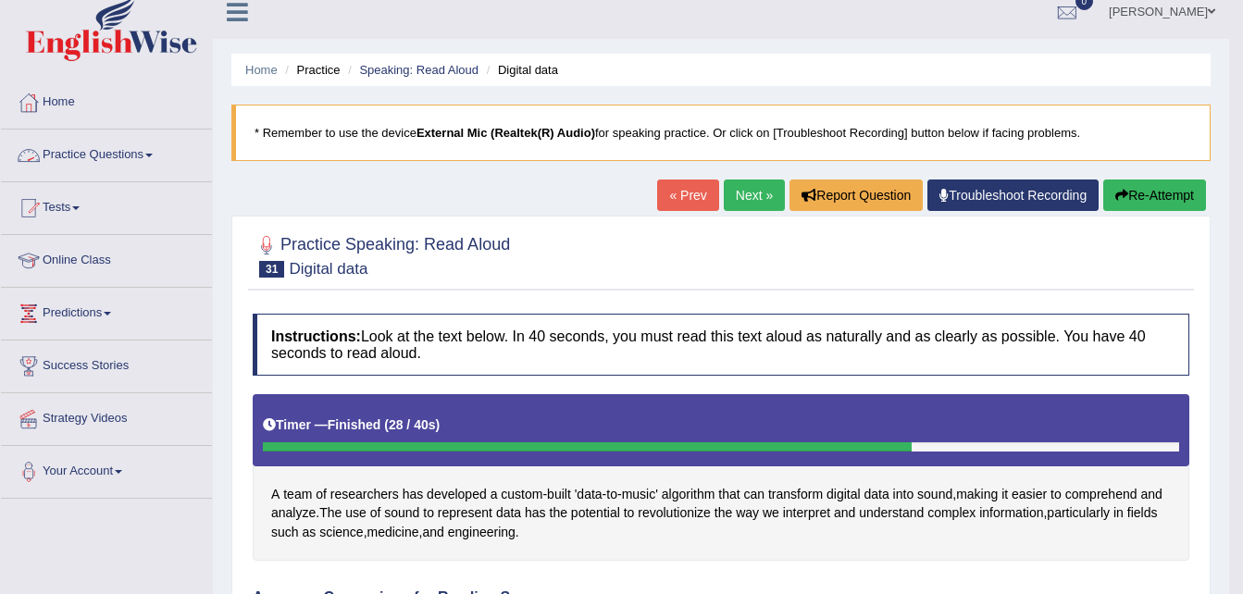
click at [153, 156] on span at bounding box center [148, 156] width 7 height 4
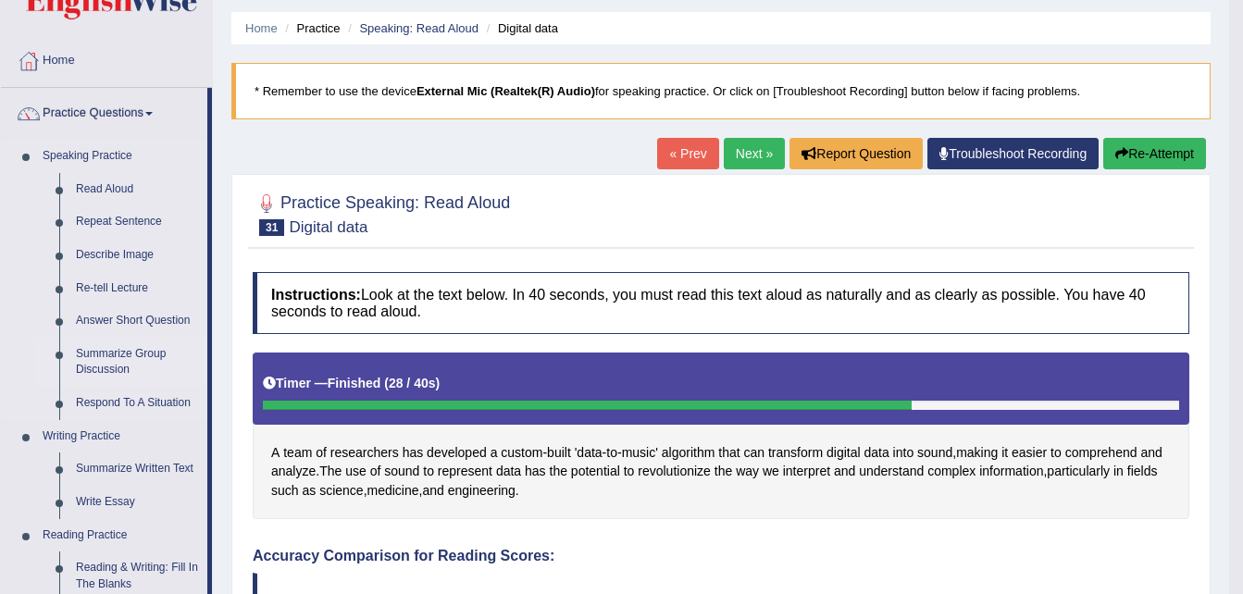
scroll to position [0, 0]
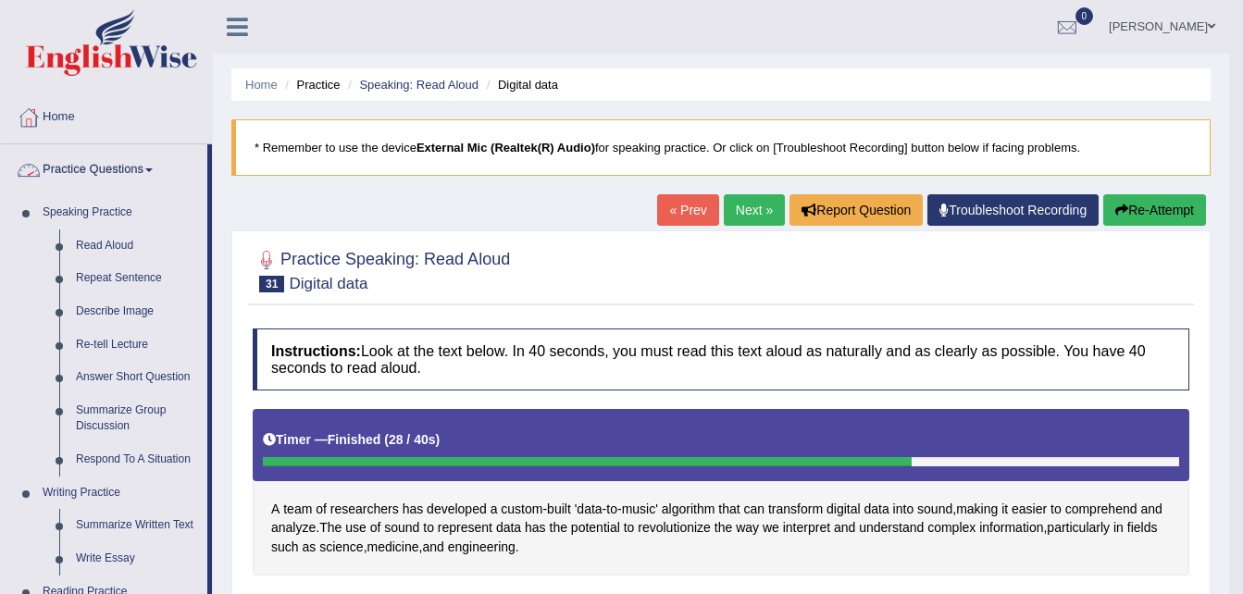
click at [153, 169] on span at bounding box center [148, 170] width 7 height 4
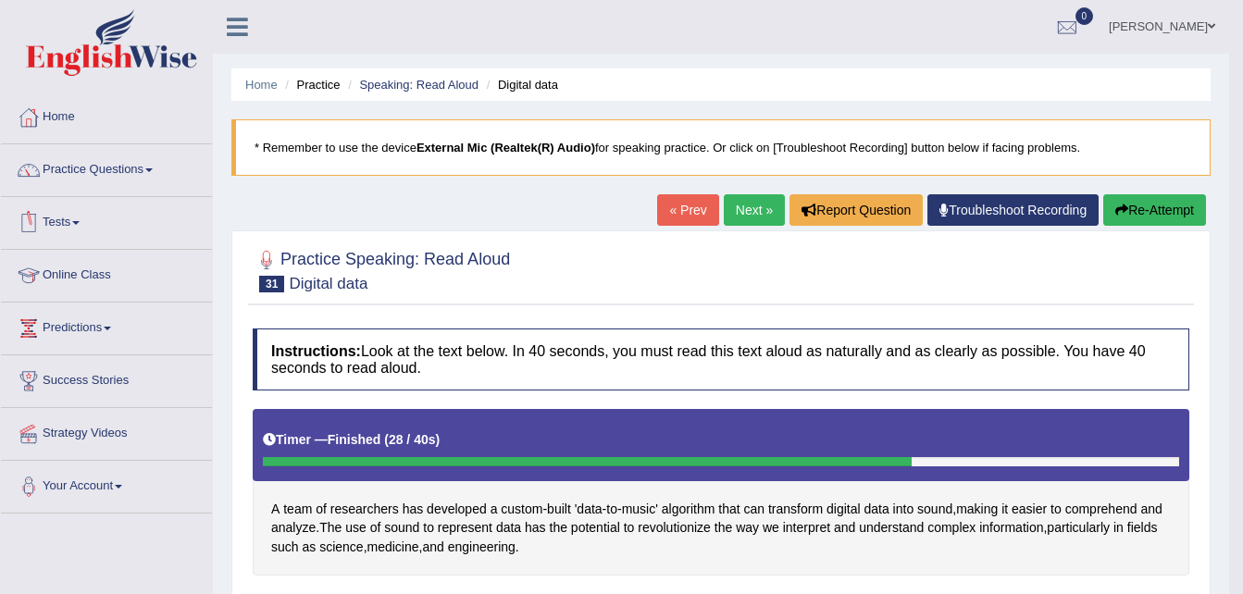
click at [82, 228] on link "Tests" at bounding box center [106, 220] width 211 height 46
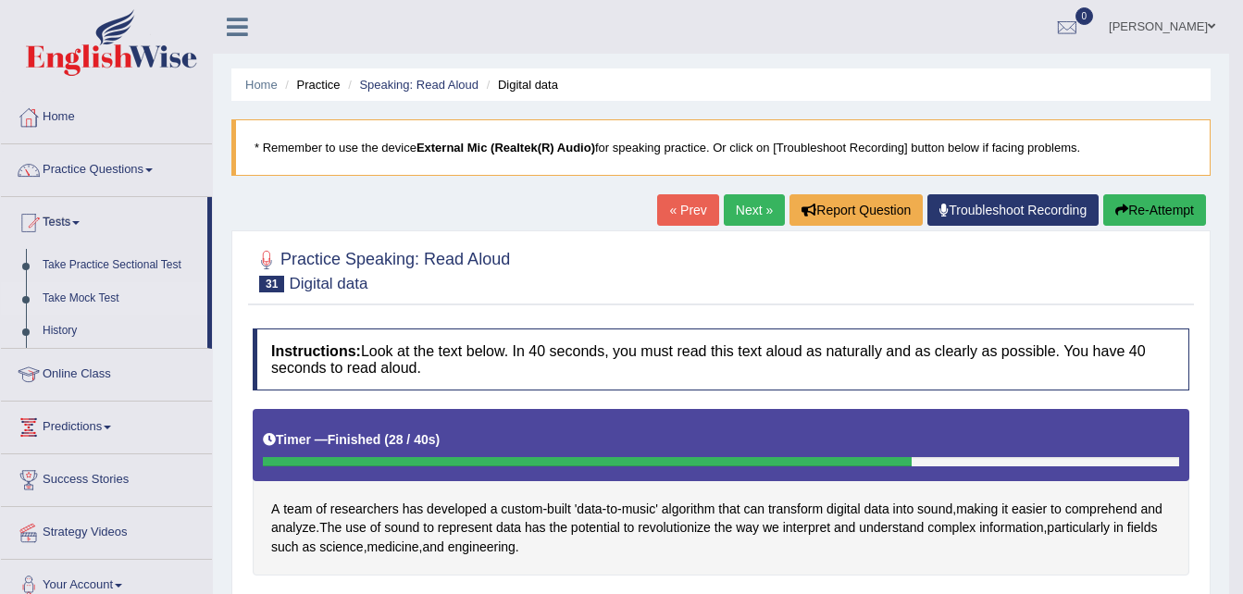
click at [109, 301] on link "Take Mock Test" at bounding box center [120, 298] width 173 height 33
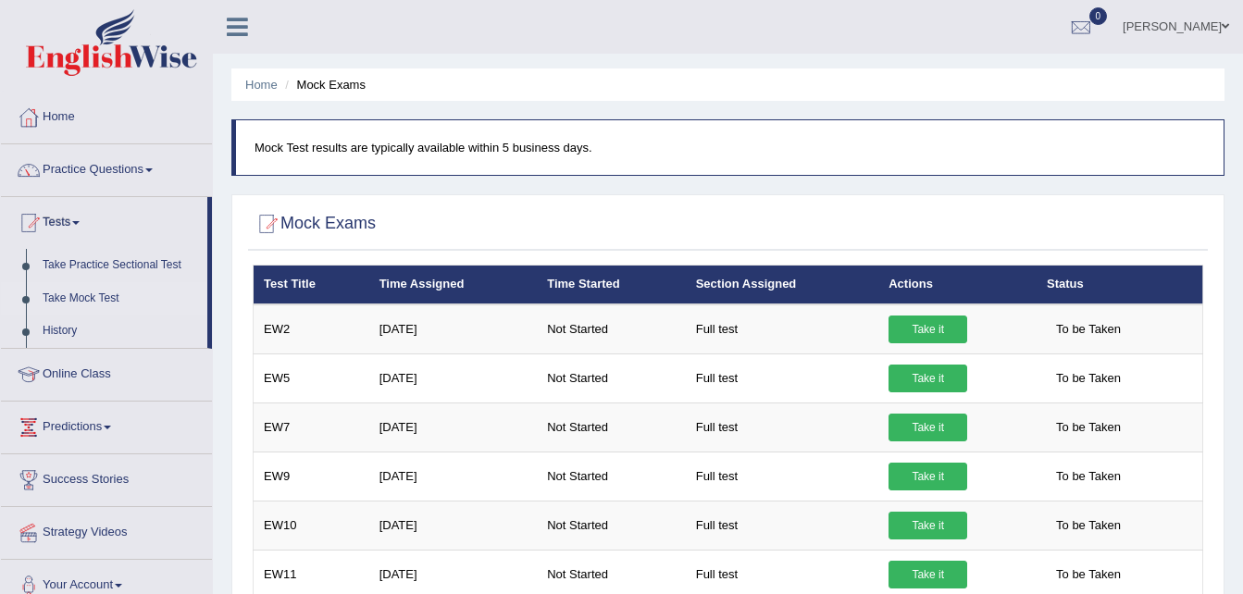
click at [913, 328] on link "Take it" at bounding box center [928, 330] width 79 height 28
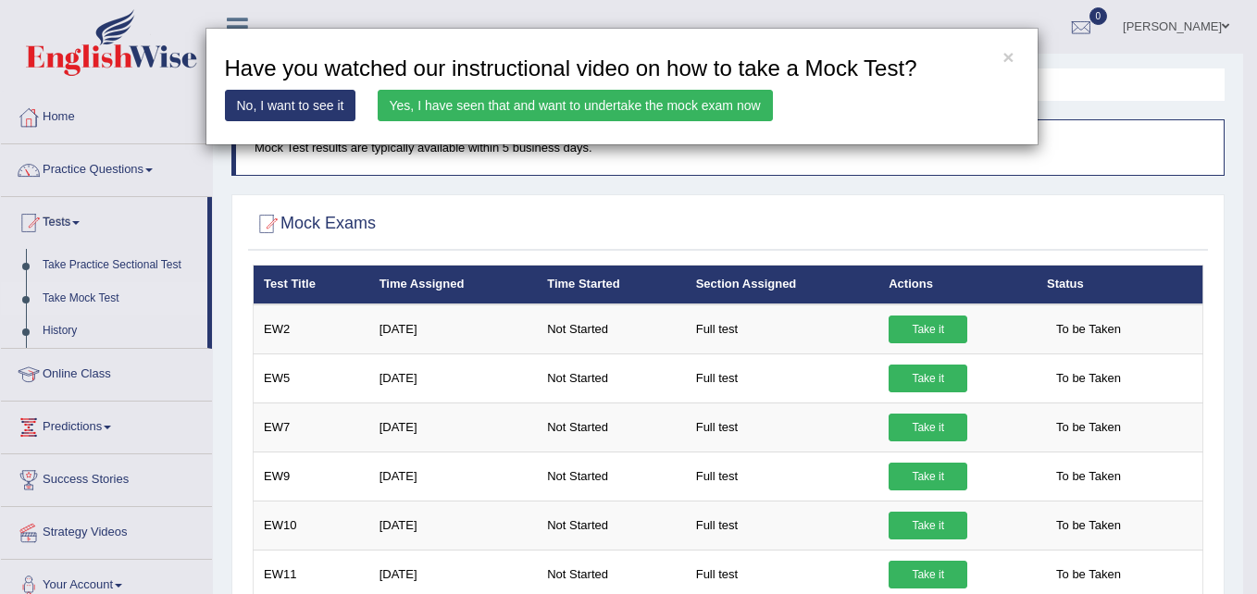
click at [718, 112] on link "Yes, I have seen that and want to undertake the mock exam now" at bounding box center [575, 105] width 395 height 31
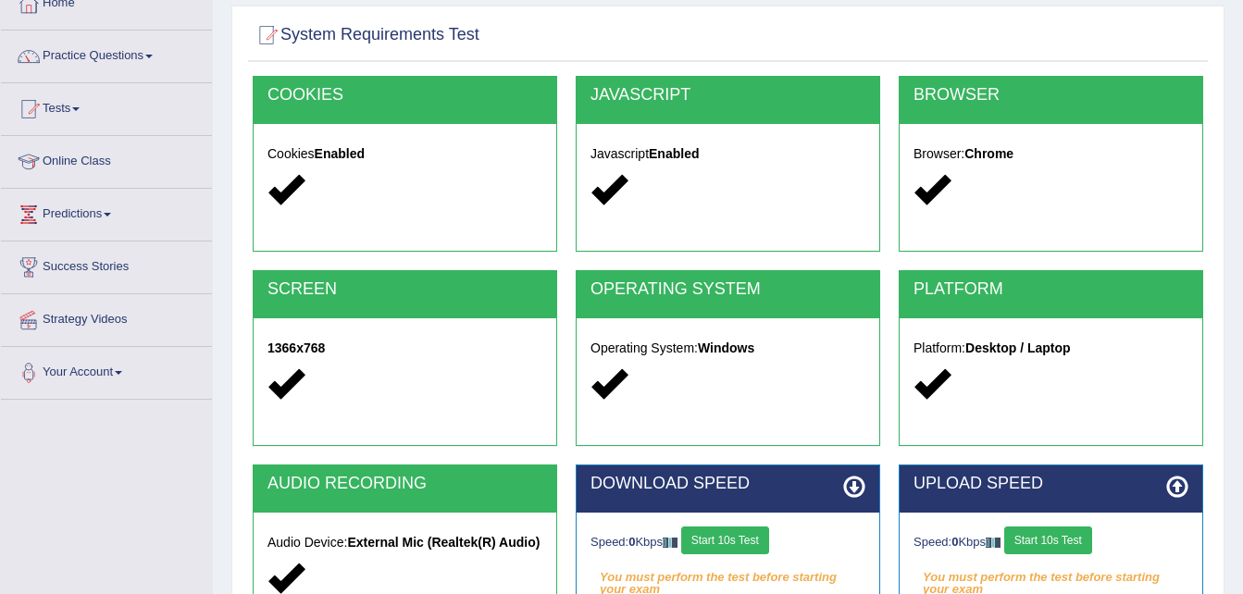
scroll to position [378, 0]
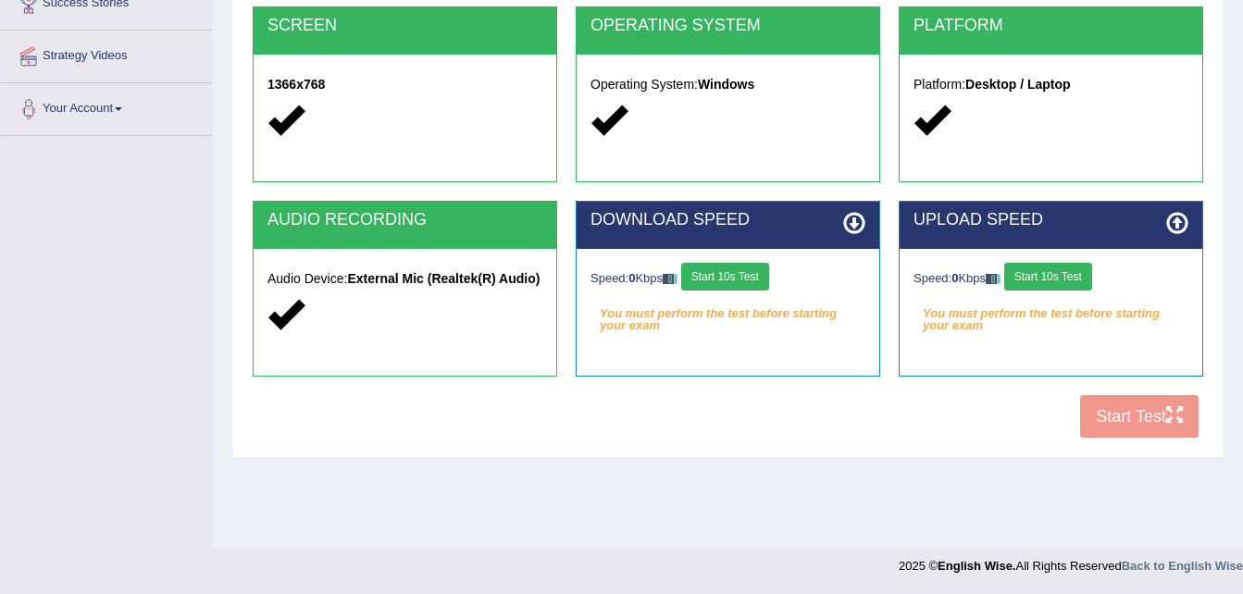
click at [755, 279] on button "Start 10s Test" at bounding box center [725, 277] width 88 height 28
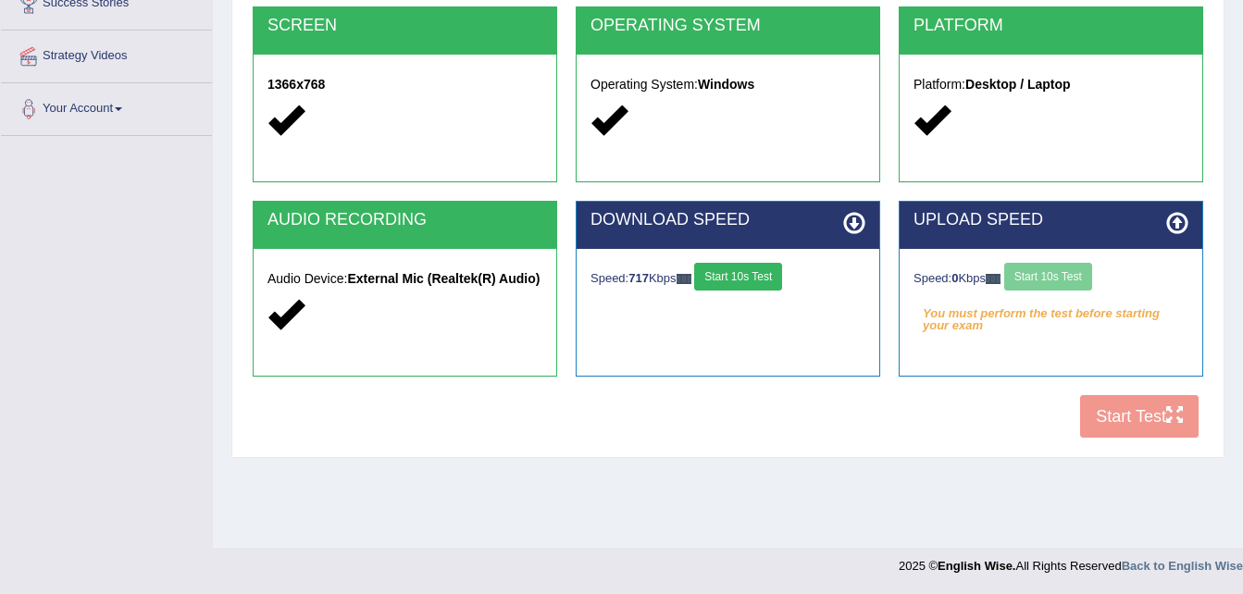
click at [755, 279] on button "Start 10s Test" at bounding box center [738, 277] width 88 height 28
click at [1084, 273] on button "Start 10s Test" at bounding box center [1048, 277] width 88 height 28
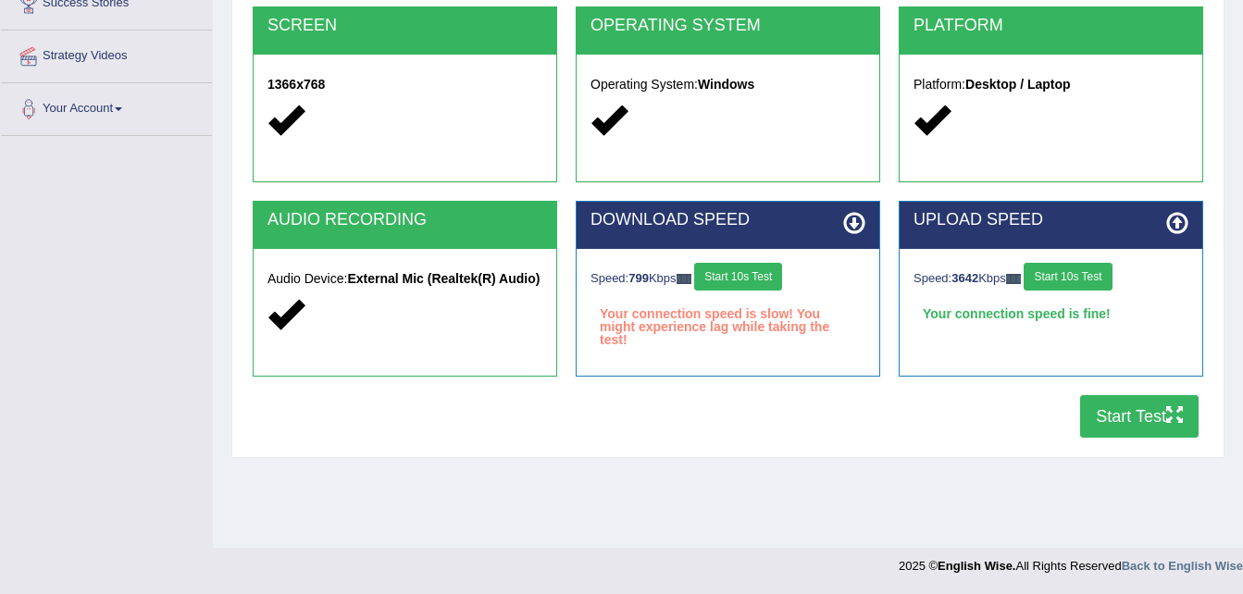
click at [741, 281] on button "Start 10s Test" at bounding box center [738, 277] width 88 height 28
click at [782, 281] on button "Start 10s Test" at bounding box center [745, 277] width 88 height 28
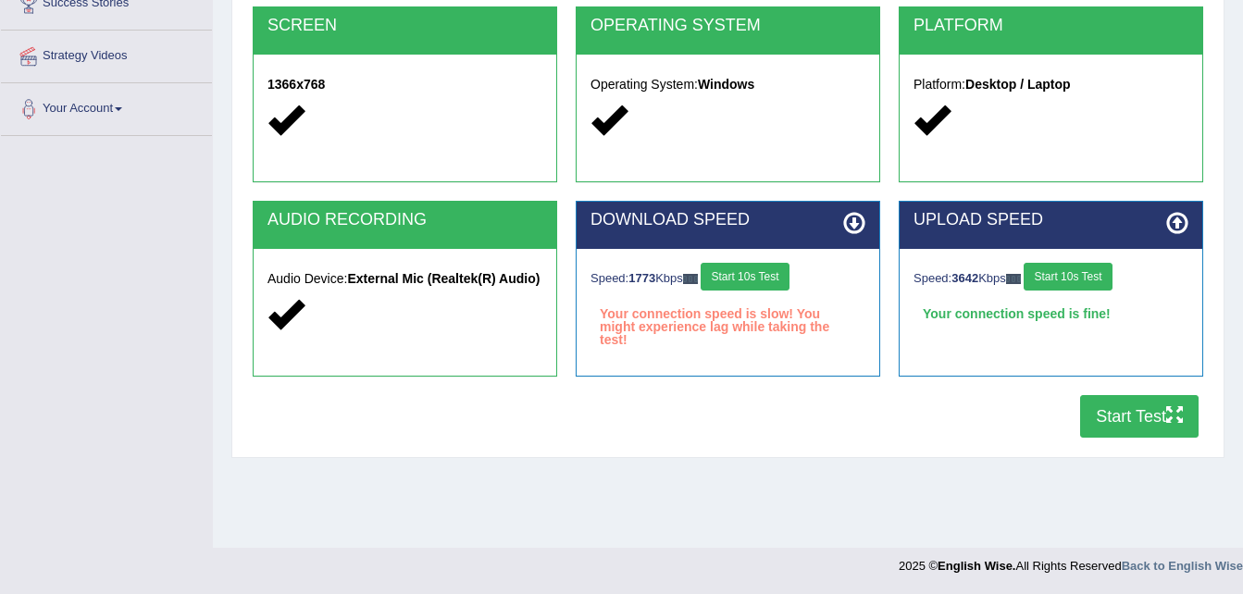
click at [782, 281] on button "Start 10s Test" at bounding box center [745, 277] width 88 height 28
click at [780, 279] on button "Start 10s Test" at bounding box center [745, 277] width 88 height 28
click at [1095, 422] on button "Start Test" at bounding box center [1139, 416] width 119 height 43
click at [1108, 420] on button "Start Test" at bounding box center [1139, 416] width 119 height 43
click at [1128, 418] on button "Start Test" at bounding box center [1139, 416] width 119 height 43
